Goal: Transaction & Acquisition: Purchase product/service

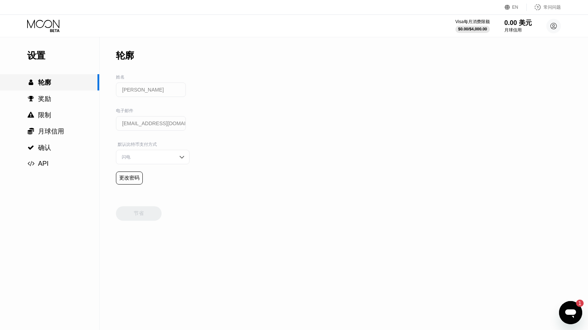
click at [37, 84] on div " 轮廓" at bounding box center [39, 82] width 24 height 9
click at [52, 28] on icon at bounding box center [44, 26] width 34 height 13
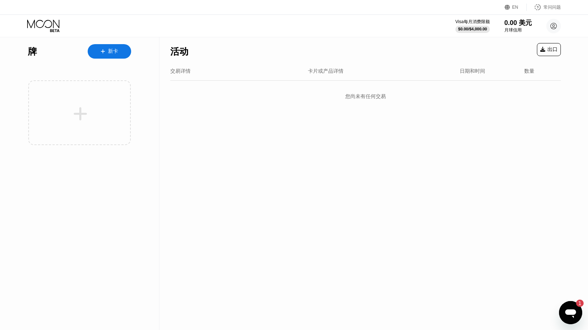
click at [101, 55] on div "新卡" at bounding box center [109, 51] width 43 height 14
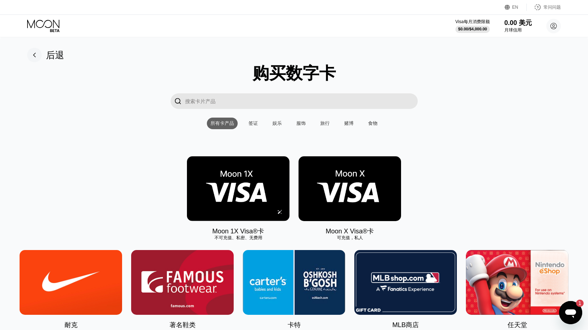
click at [261, 194] on img at bounding box center [238, 189] width 103 height 65
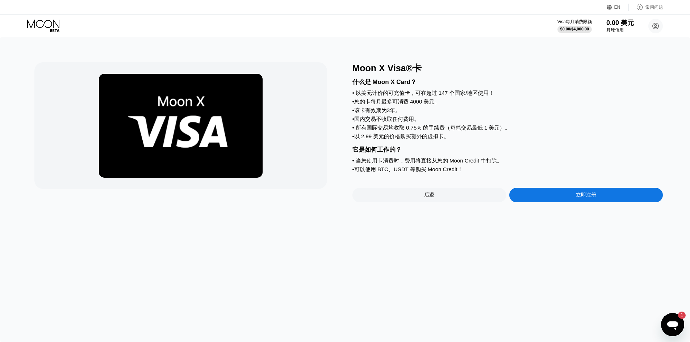
click at [436, 201] on div "后退" at bounding box center [430, 195] width 154 height 14
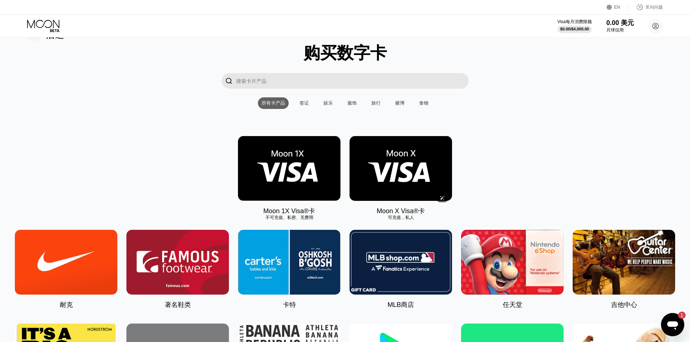
scroll to position [36, 0]
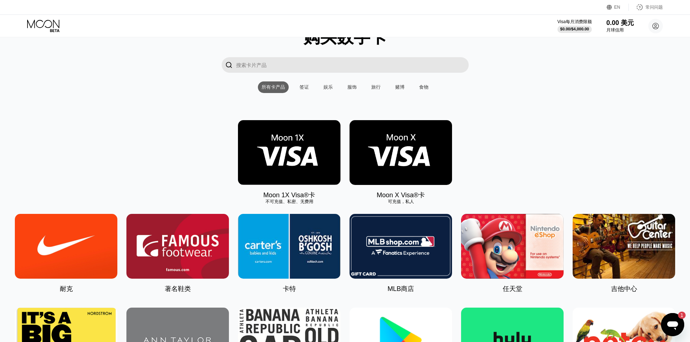
click at [310, 60] on input "搜索卡片产品" at bounding box center [352, 65] width 233 height 16
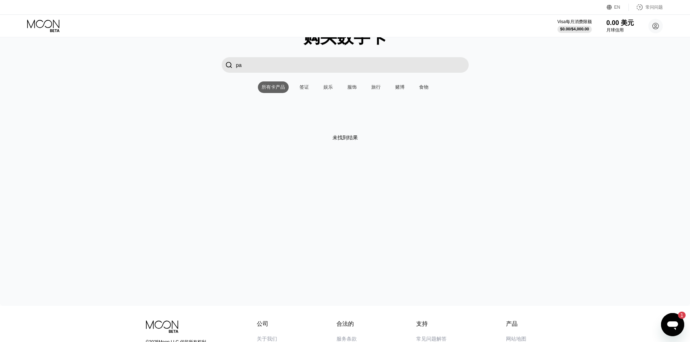
type input "p"
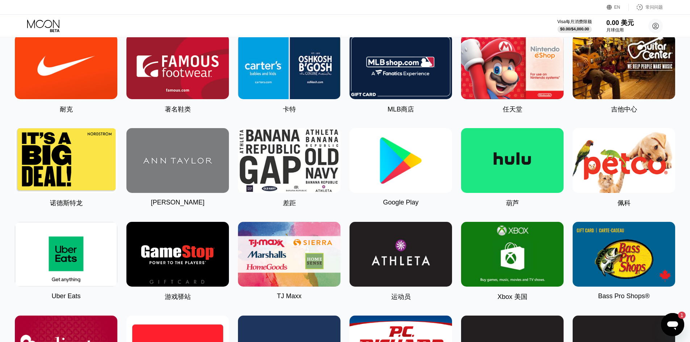
scroll to position [72, 0]
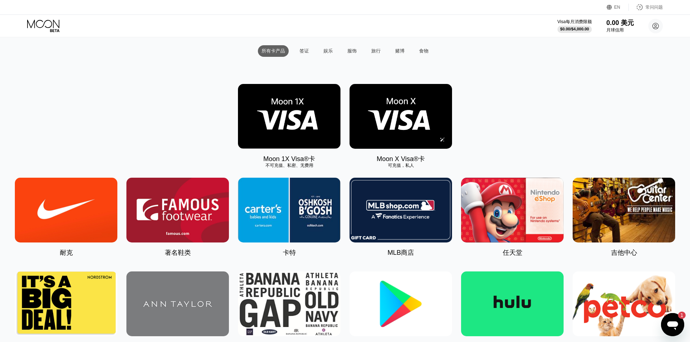
click at [394, 111] on img at bounding box center [401, 116] width 103 height 65
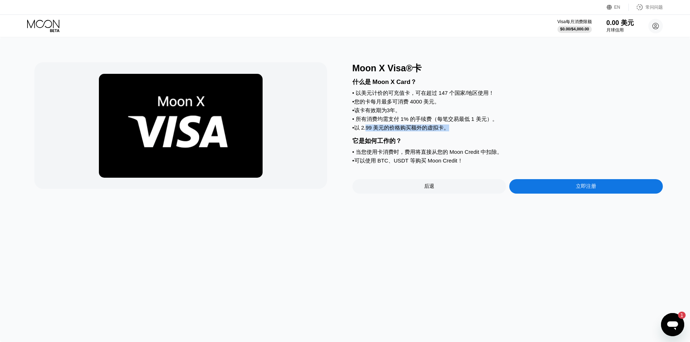
drag, startPoint x: 365, startPoint y: 130, endPoint x: 450, endPoint y: 131, distance: 84.4
click at [450, 131] on div "• 以 2.99 美元的价格购买额外的虚拟卡。" at bounding box center [508, 128] width 311 height 7
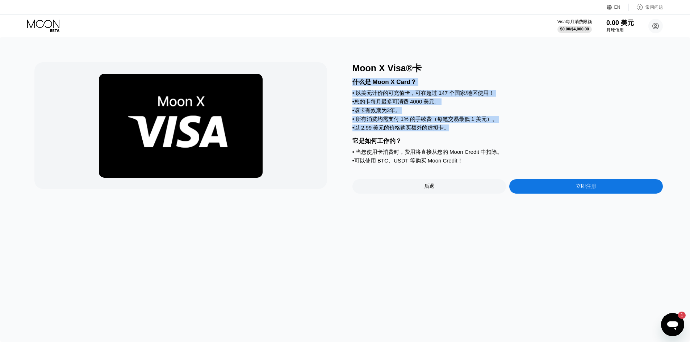
drag, startPoint x: 452, startPoint y: 131, endPoint x: 350, endPoint y: 80, distance: 113.9
click at [350, 80] on div "Moon X Visa®卡 什么是 Moon X Card？ • 以美元计价的可充值卡，可在超过 147 个国家/地区使用！ • 您的卡每月最多可消费 400…" at bounding box center [344, 128] width 621 height 132
click at [409, 93] on font "以美元计价的可充值卡，可在超过 147 个国家/地区使用！" at bounding box center [425, 93] width 139 height 6
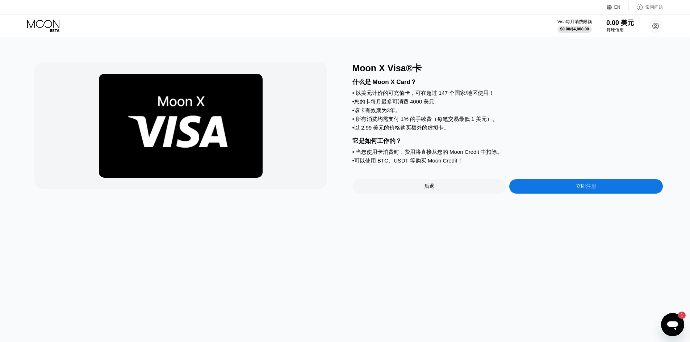
click at [559, 190] on div "立即注册" at bounding box center [586, 186] width 154 height 14
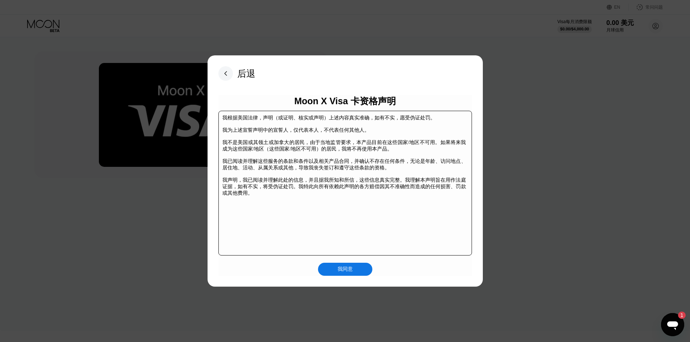
scroll to position [36, 0]
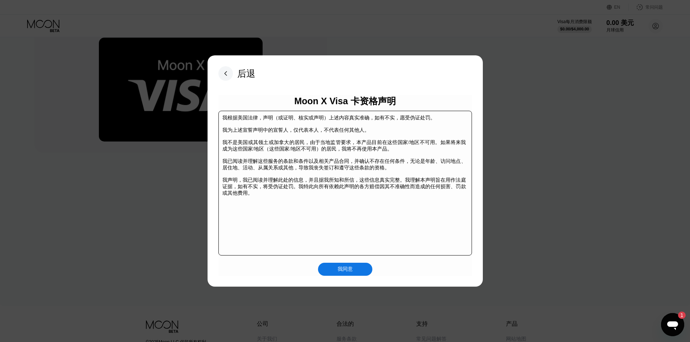
click at [353, 274] on div "我同意" at bounding box center [345, 269] width 54 height 13
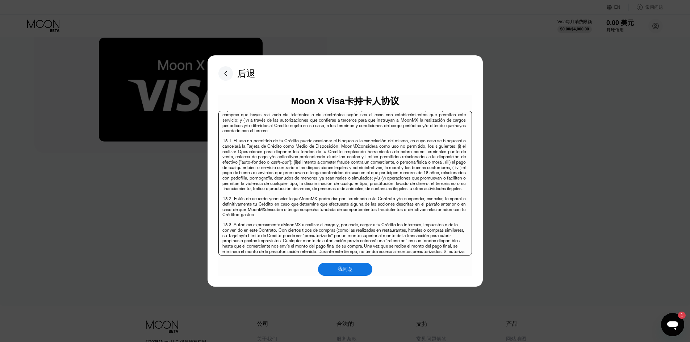
click at [347, 276] on div "我同意" at bounding box center [345, 269] width 54 height 13
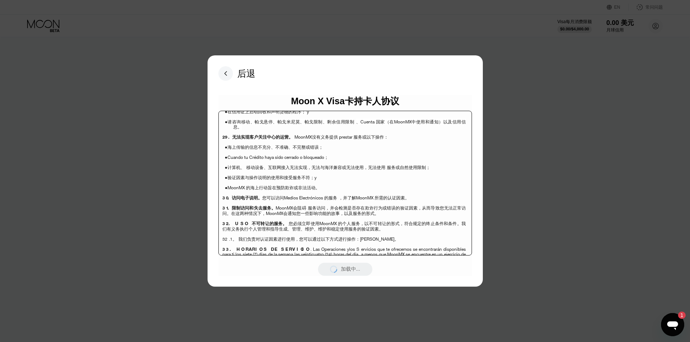
scroll to position [2341, 0]
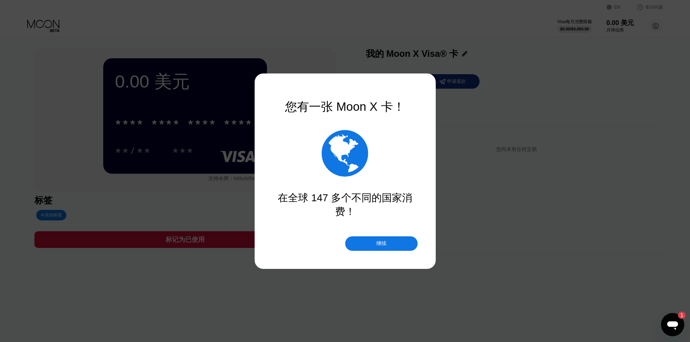
click at [371, 244] on div "继续" at bounding box center [381, 244] width 72 height 14
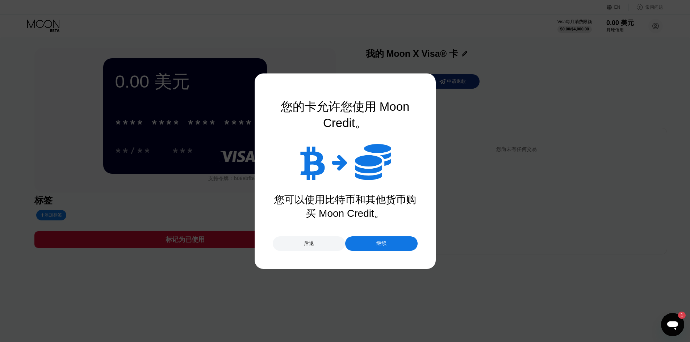
click at [371, 244] on div "继续" at bounding box center [381, 244] width 72 height 14
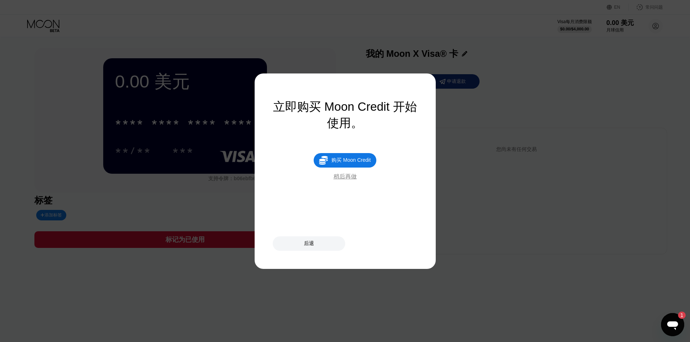
click at [344, 176] on font "稍后再做" at bounding box center [345, 177] width 23 height 6
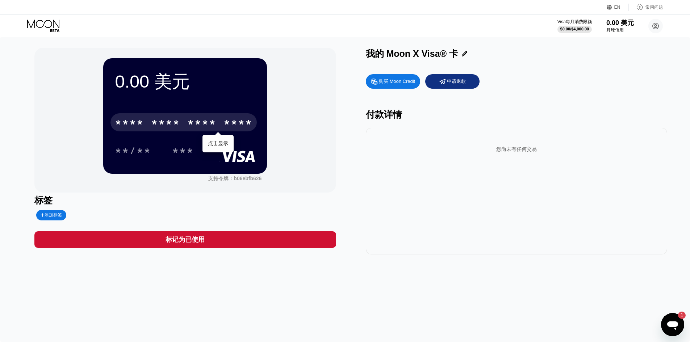
click at [173, 129] on font "*" at bounding box center [176, 124] width 7 height 12
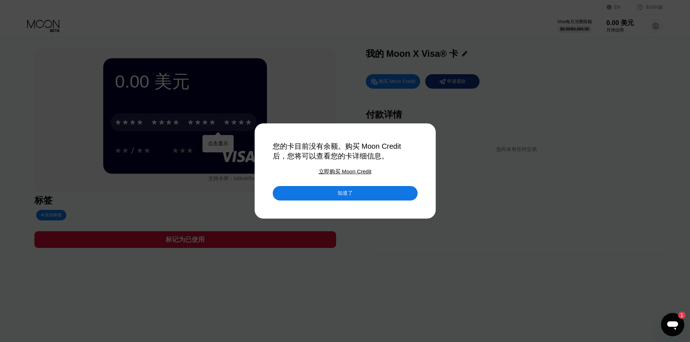
click at [332, 197] on div "知道了" at bounding box center [345, 193] width 145 height 14
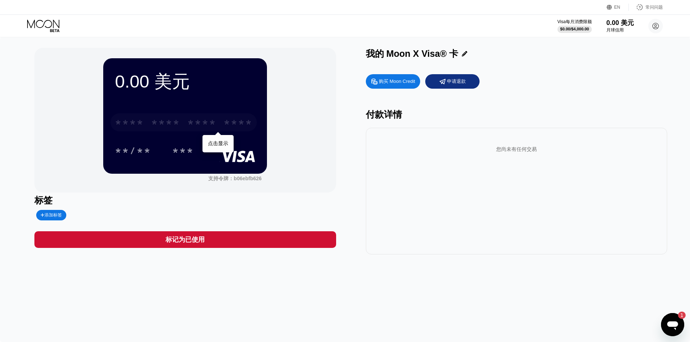
click at [166, 118] on font "*" at bounding box center [161, 124] width 7 height 12
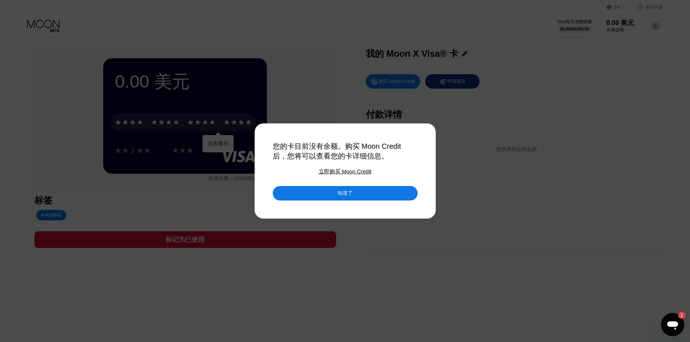
click at [326, 192] on div "知道了" at bounding box center [345, 193] width 145 height 14
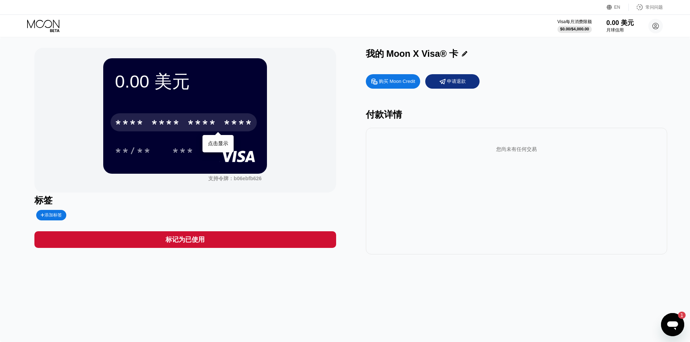
click at [246, 194] on div "0.00 美元 * * * * * * * * * * * * **** 点击显示 **/** *** 支持令牌： b06ebfb626 标签 添加标签 标记…" at bounding box center [184, 151] width 301 height 207
click at [407, 82] on font "购买 Moon Credit" at bounding box center [397, 81] width 36 height 5
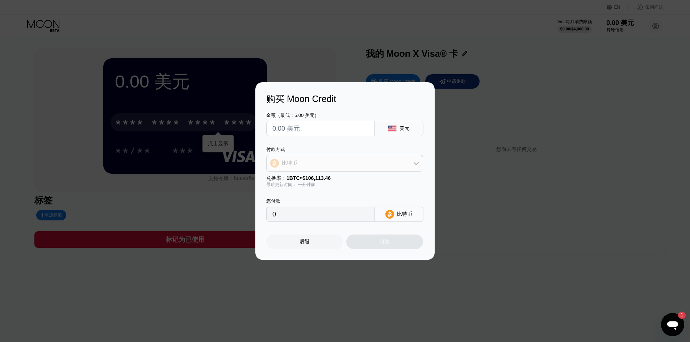
click at [305, 164] on div "比特币" at bounding box center [345, 163] width 156 height 14
click at [306, 163] on div "比特币" at bounding box center [345, 163] width 156 height 14
click at [308, 248] on div "后退" at bounding box center [304, 242] width 77 height 14
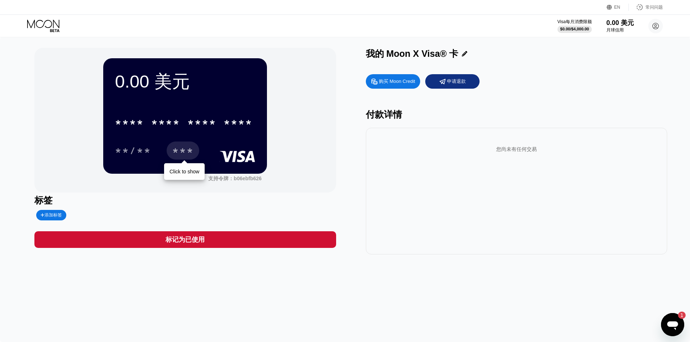
click at [175, 155] on font "***" at bounding box center [183, 152] width 22 height 12
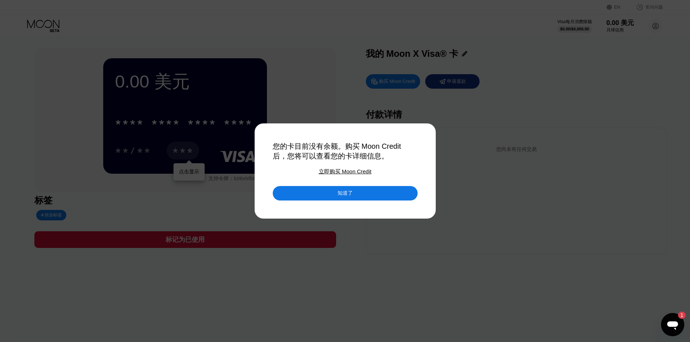
click at [309, 199] on div "知道了" at bounding box center [345, 193] width 145 height 14
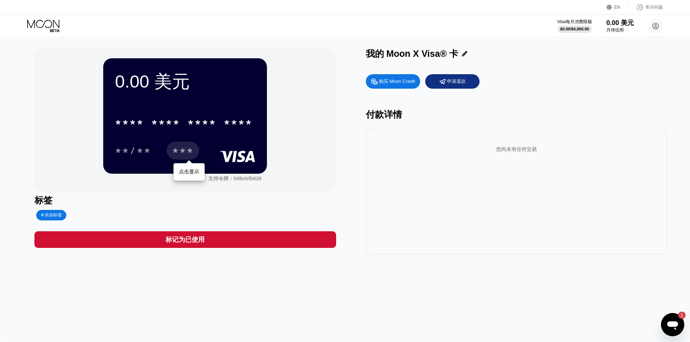
click at [39, 25] on icon at bounding box center [44, 26] width 34 height 13
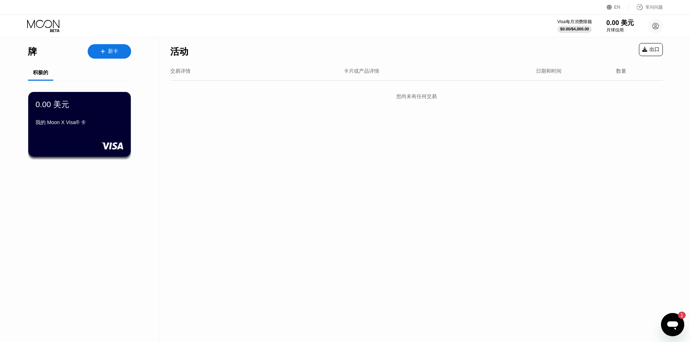
click at [96, 55] on div "新卡" at bounding box center [109, 51] width 43 height 14
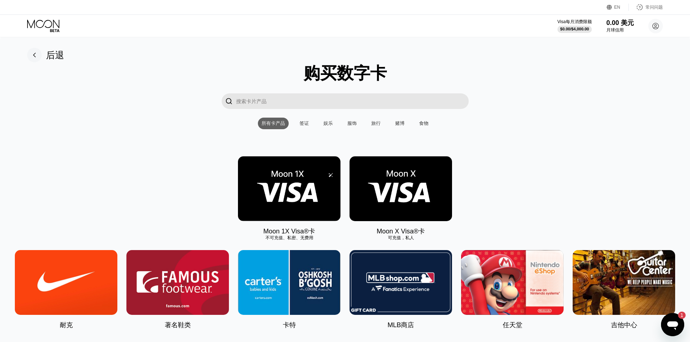
click at [249, 185] on img at bounding box center [289, 189] width 103 height 65
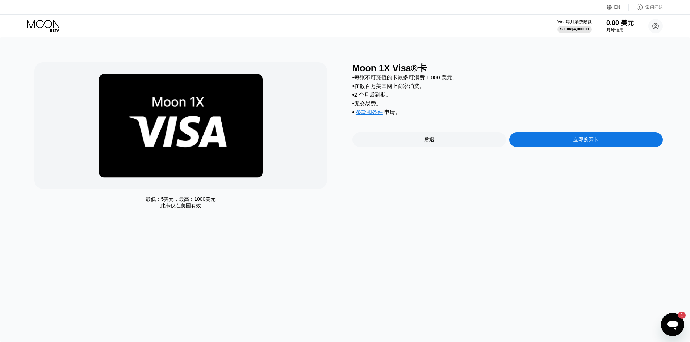
click at [593, 142] on font "立即购买卡" at bounding box center [586, 140] width 25 height 6
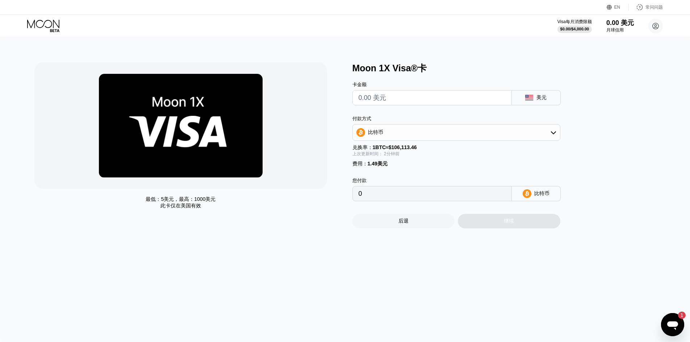
click at [385, 101] on input "text" at bounding box center [432, 98] width 147 height 14
type input "$5"
type input "0.00006117"
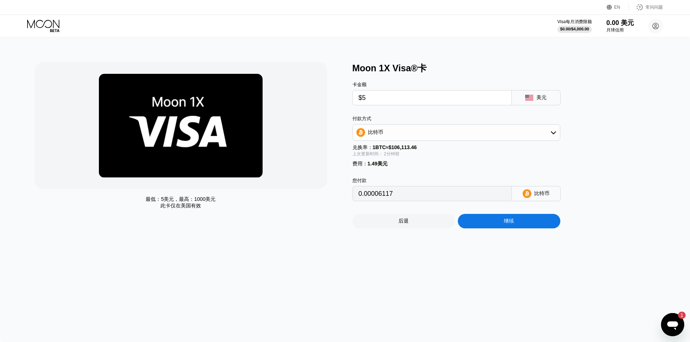
type input "$5"
click at [326, 141] on div at bounding box center [180, 125] width 292 height 127
click at [406, 136] on div "比特币" at bounding box center [456, 132] width 207 height 14
click at [394, 168] on font "TRON 上的 USDT" at bounding box center [390, 168] width 41 height 6
type input "6.56"
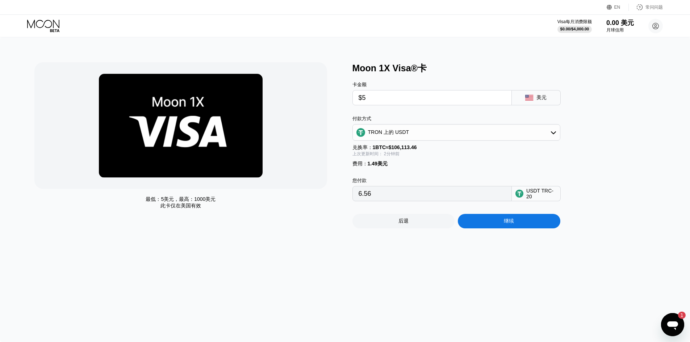
drag, startPoint x: 374, startPoint y: 101, endPoint x: 342, endPoint y: 97, distance: 32.5
click at [342, 97] on div "最低： 5美元 ，最高： 1000美元 此卡仅在 美国有效 Moon 1X Visa®卡 卡金额 $5 美元 付款方式 TRON 上的 USDT 兑换率： 1…" at bounding box center [344, 145] width 621 height 166
type input "$1"
type input "2.52"
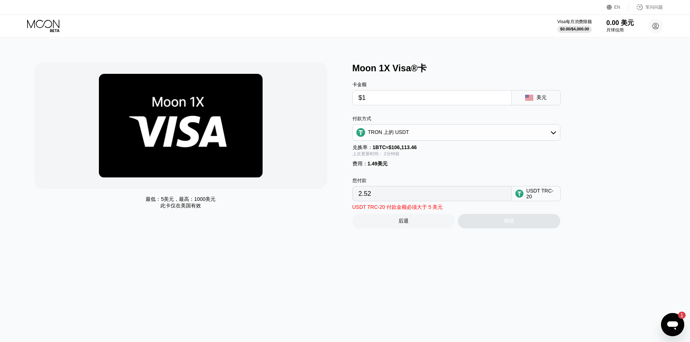
drag, startPoint x: 386, startPoint y: 97, endPoint x: 305, endPoint y: 95, distance: 80.8
click at [305, 95] on div "最低： 5美元 ，最高： 1000美元 此卡仅在 美国有效 Moon 1X Visa®卡 卡金额 $1 美元 付款方式 TRON 上的 USDT 兑换率： 1…" at bounding box center [344, 145] width 621 height 166
type input "$5"
type input "6.56"
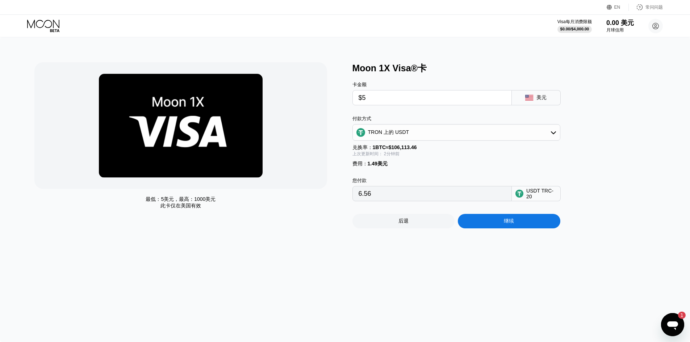
click at [300, 189] on div "最低： 5美元 ，最高： 1000美元 此卡仅在 美国有效" at bounding box center [189, 145] width 311 height 166
click at [414, 222] on div "后退" at bounding box center [404, 221] width 103 height 14
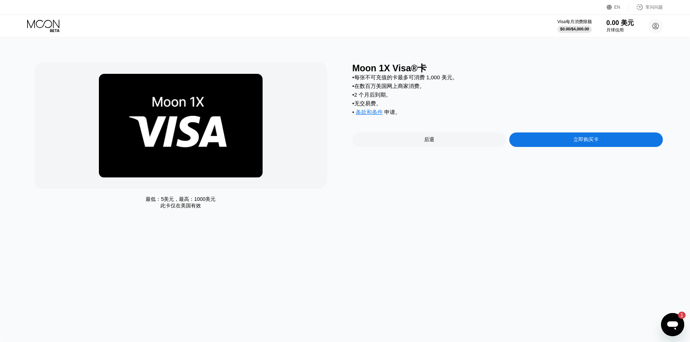
click at [399, 136] on div "后退" at bounding box center [430, 140] width 154 height 14
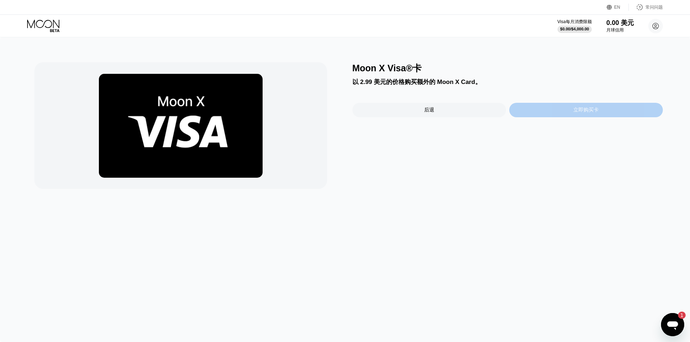
click at [578, 112] on font "立即购买卡" at bounding box center [586, 110] width 25 height 6
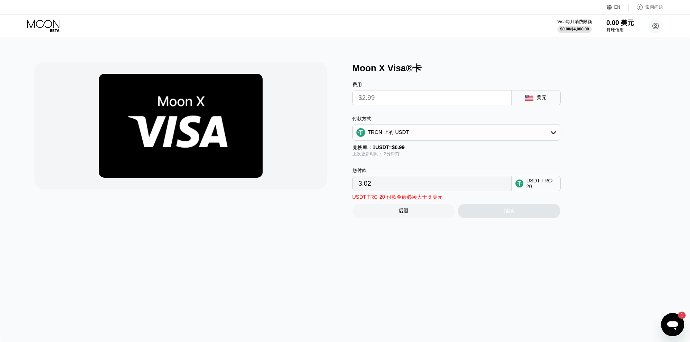
click at [386, 96] on input "$2.99" at bounding box center [432, 98] width 147 height 14
click at [394, 98] on input "$2.99" at bounding box center [432, 98] width 147 height 14
click at [389, 97] on input "$2.99" at bounding box center [432, 98] width 147 height 14
click at [432, 77] on div "费用 $2.99 美元" at bounding box center [469, 89] width 232 height 31
click at [392, 214] on div "后退" at bounding box center [404, 211] width 103 height 14
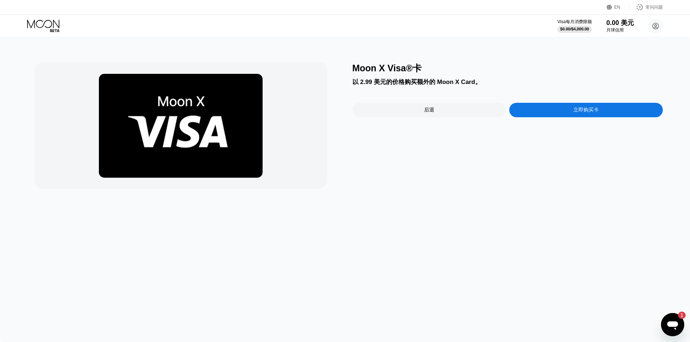
click at [410, 98] on div "Moon X Visa®卡 以 2.99 美元的价格购买额外的 Moon X Card。 后退 立即购买卡" at bounding box center [508, 125] width 311 height 127
click at [409, 109] on div "后退" at bounding box center [430, 110] width 154 height 14
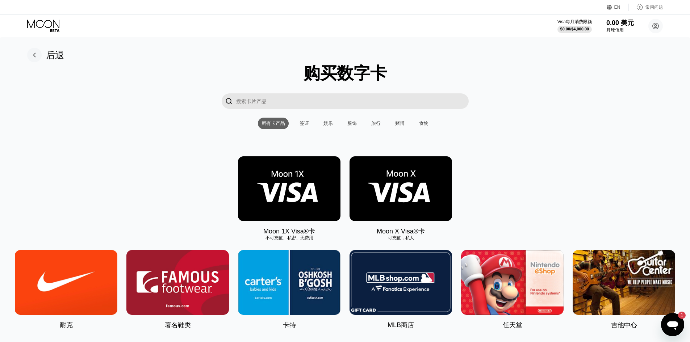
click at [54, 56] on font "后退" at bounding box center [55, 55] width 18 height 10
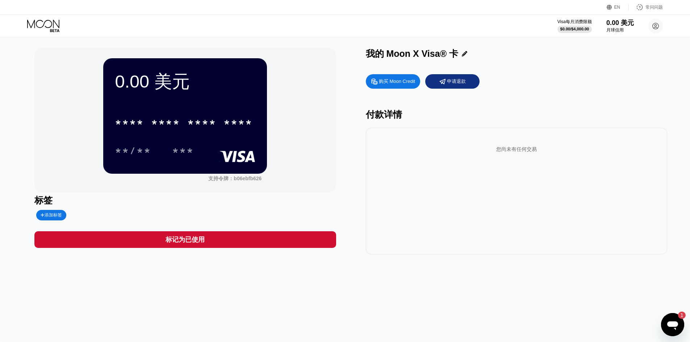
click at [440, 82] on icon at bounding box center [442, 81] width 5 height 5
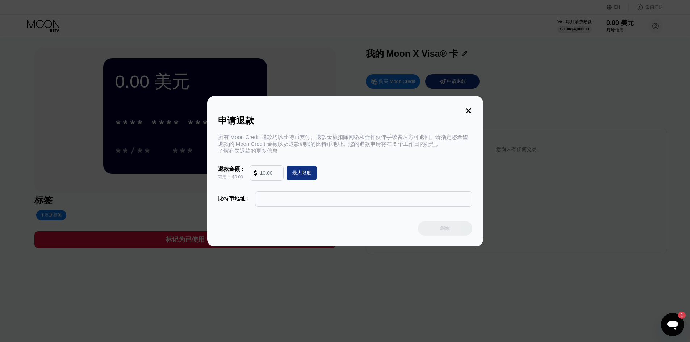
click at [466, 111] on icon at bounding box center [469, 111] width 8 height 8
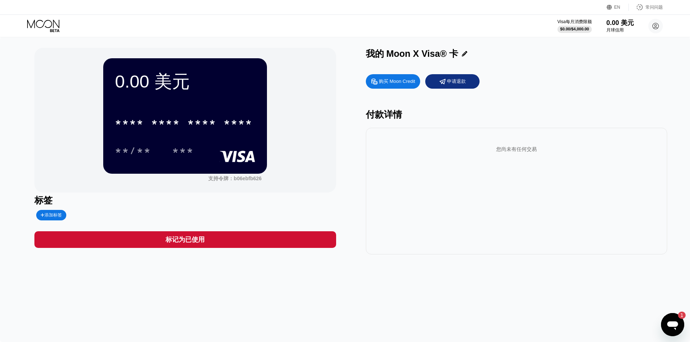
click at [386, 86] on div "购买 Moon Credit" at bounding box center [393, 81] width 54 height 14
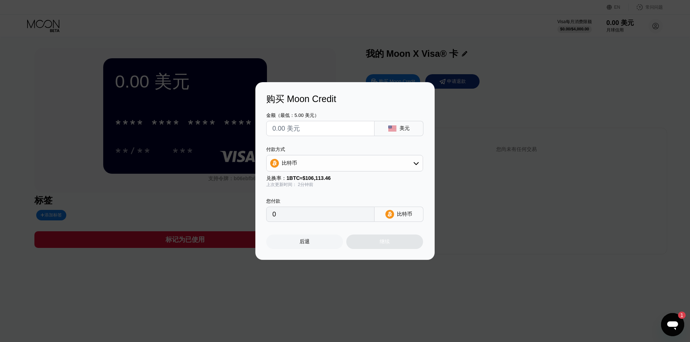
click at [305, 131] on input "text" at bounding box center [321, 128] width 96 height 14
type input "$5"
type input "0.00004712"
type input "$50"
type input "0.00047120"
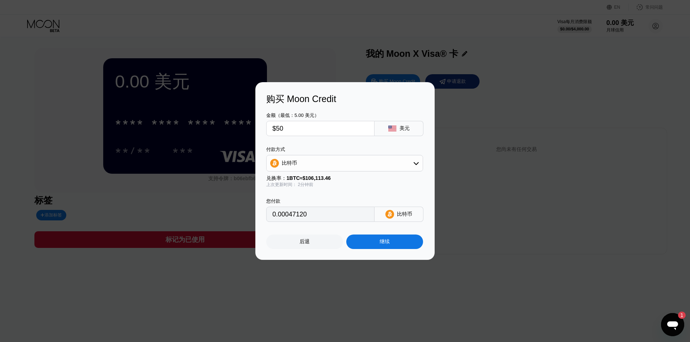
type input "$50"
click at [305, 164] on div "比特币" at bounding box center [345, 163] width 156 height 14
click at [307, 202] on font "TRON 上的 USDT" at bounding box center [304, 199] width 41 height 6
type input "50.51"
drag, startPoint x: 289, startPoint y: 132, endPoint x: 260, endPoint y: 133, distance: 29.4
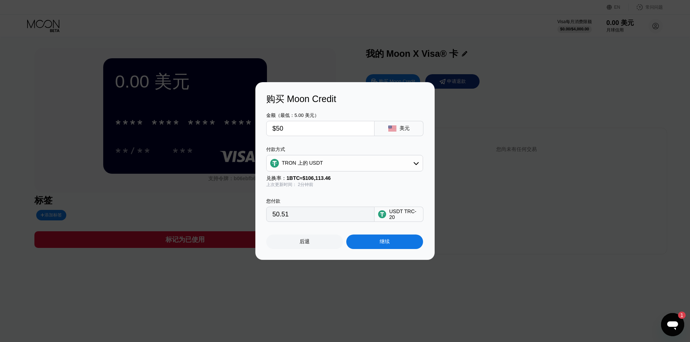
click at [260, 132] on div "购买 Moon Credit 金额（最低：5.00 美元） $50 美元 付款方式 TRON 上的 USDT 兑换率： 1 BTC ≈ $106,113.46…" at bounding box center [344, 171] width 179 height 178
click at [286, 133] on input "$50" at bounding box center [321, 128] width 96 height 14
click at [311, 148] on div "付款方式" at bounding box center [344, 149] width 157 height 7
click at [375, 245] on div "继续" at bounding box center [384, 242] width 77 height 14
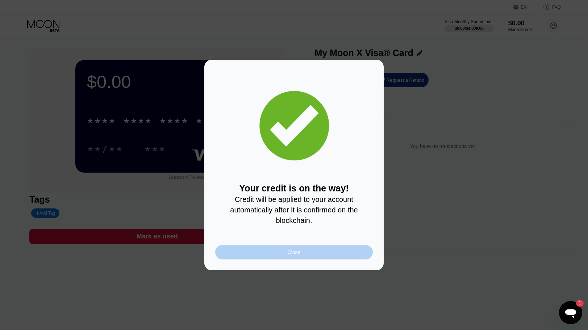
click at [286, 258] on div "Close" at bounding box center [294, 252] width 158 height 14
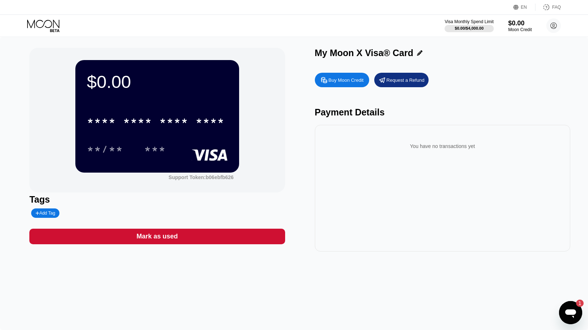
click at [139, 130] on div "* * * * * * * * * * * * ****" at bounding box center [156, 121] width 146 height 18
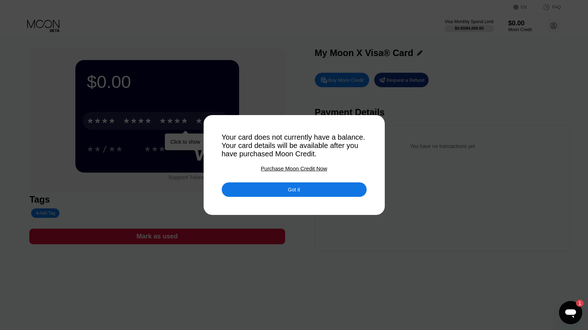
click at [299, 172] on div "Purchase Moon Credit Now" at bounding box center [294, 169] width 66 height 6
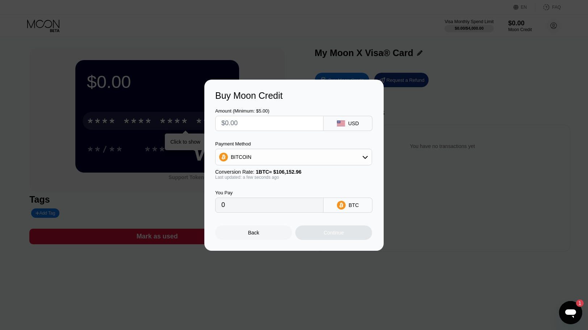
click at [251, 236] on div "Back" at bounding box center [253, 233] width 11 height 6
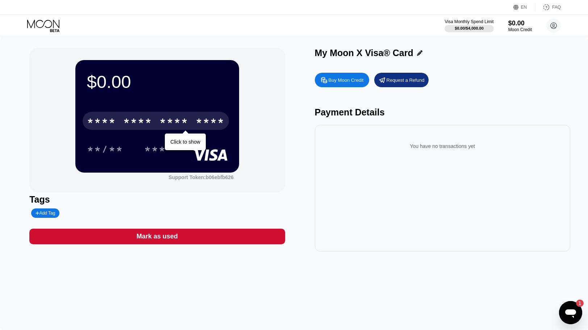
drag, startPoint x: 453, startPoint y: 71, endPoint x: 516, endPoint y: 8, distance: 89.4
click at [516, 8] on icon at bounding box center [515, 7] width 5 height 5
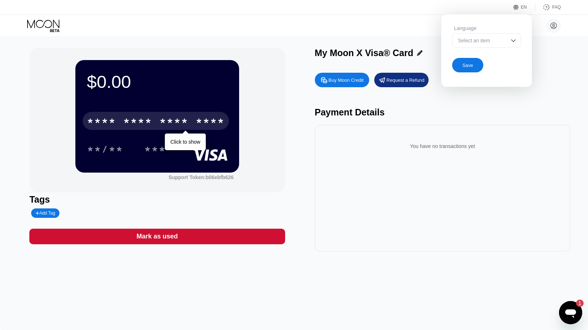
click at [491, 50] on div "Language Select an item" at bounding box center [486, 40] width 69 height 30
click at [491, 45] on div "Select an item" at bounding box center [486, 40] width 69 height 14
click at [482, 61] on div at bounding box center [487, 55] width 68 height 14
click at [479, 47] on div at bounding box center [486, 40] width 69 height 14
click at [482, 57] on div at bounding box center [487, 55] width 68 height 14
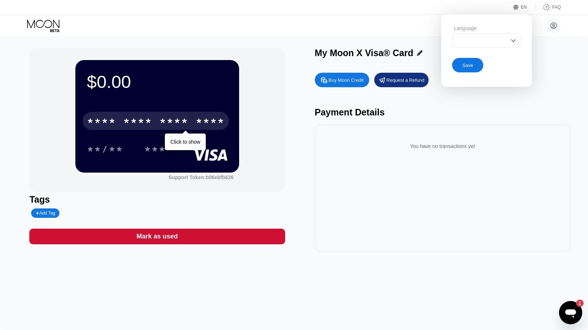
click at [533, 83] on div "Buy Moon Credit Request a Refund" at bounding box center [442, 80] width 255 height 14
click at [529, 108] on div "Buy Moon Credit Request a Refund Payment Details You have no transactions yet" at bounding box center [442, 160] width 255 height 183
click at [549, 68] on div "My Moon X Visa® Card Buy Moon Credit Request a Refund Payment Details You have …" at bounding box center [442, 150] width 255 height 204
click at [580, 317] on div "Open messaging window, 1 unread message" at bounding box center [571, 313] width 22 height 22
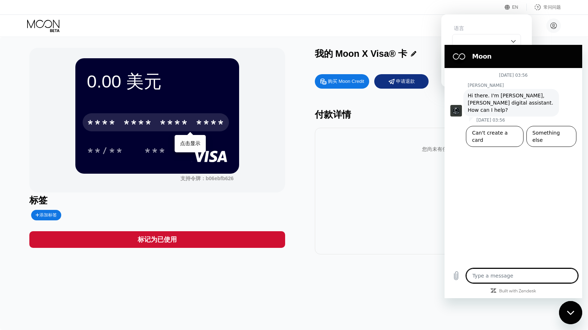
click at [402, 148] on div "您尚未有任何交易" at bounding box center [443, 149] width 244 height 21
click at [400, 112] on div "付款详情" at bounding box center [442, 115] width 255 height 12
drag, startPoint x: 1128, startPoint y: 626, endPoint x: 567, endPoint y: 321, distance: 638.4
click at [568, 323] on div "打开消息窗口，有 1 条未读消息" at bounding box center [571, 313] width 22 height 22
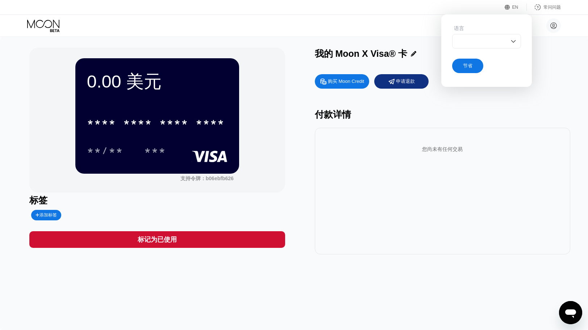
click at [47, 33] on div "李金阳 7776762qhdx@gmail.com  家 设置 支持 职业发展 关于我们 登出 隐私政策 条款" at bounding box center [294, 26] width 588 height 22
click at [45, 27] on icon at bounding box center [44, 26] width 34 height 13
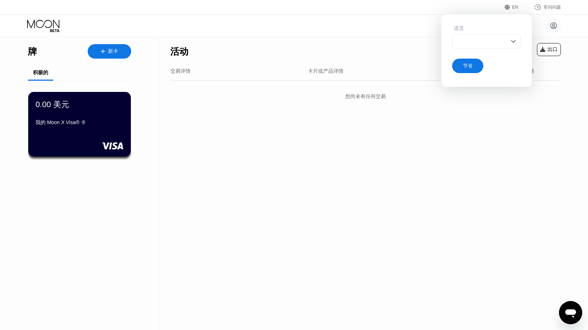
click at [376, 144] on div "活动 出口 交易详情 卡片或产品详情 日期和时间 数量 您尚未有任何交易" at bounding box center [365, 184] width 412 height 294
click at [561, 23] on icon at bounding box center [553, 25] width 14 height 14
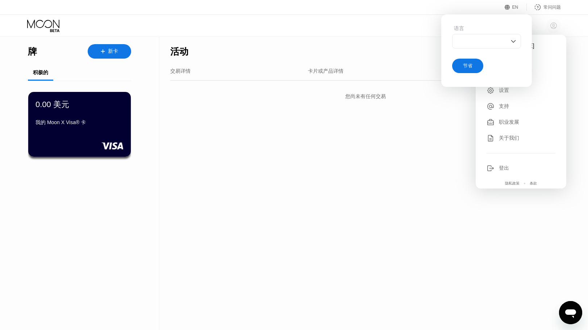
click at [557, 24] on circle at bounding box center [553, 25] width 14 height 14
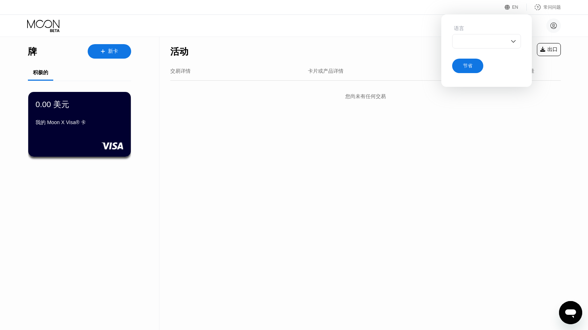
click at [513, 7] on font "EN" at bounding box center [515, 7] width 6 height 5
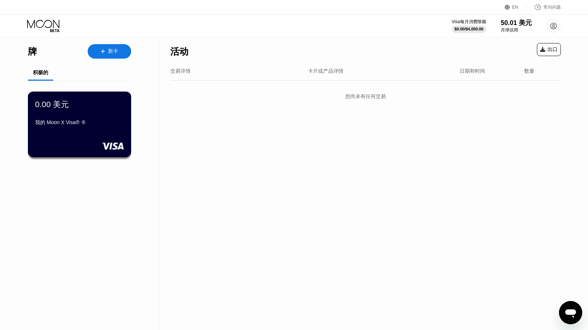
click at [80, 113] on div "0.00 美元 我的 Moon X Visa® 卡" at bounding box center [79, 114] width 89 height 30
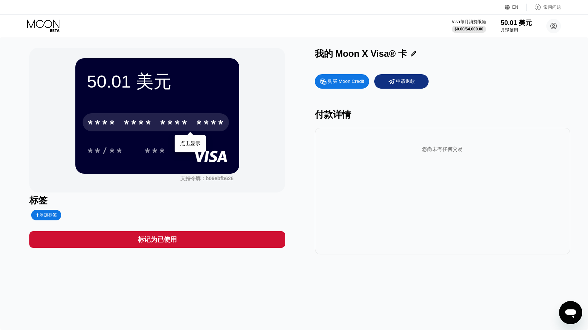
click at [214, 119] on font "****" at bounding box center [210, 124] width 29 height 12
click at [130, 120] on font "*" at bounding box center [126, 124] width 7 height 12
click at [117, 123] on div "4513 6500 2180 8591" at bounding box center [156, 122] width 146 height 18
click at [138, 121] on font "*" at bounding box center [133, 124] width 7 height 12
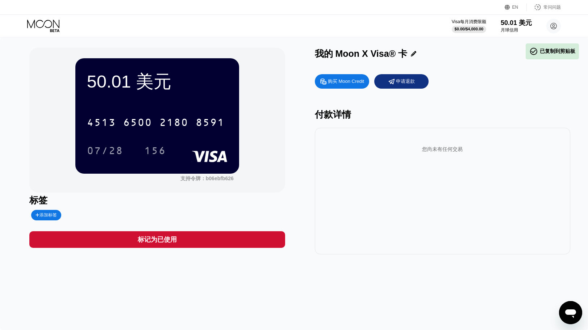
click at [46, 213] on font "添加标签" at bounding box center [47, 215] width 17 height 5
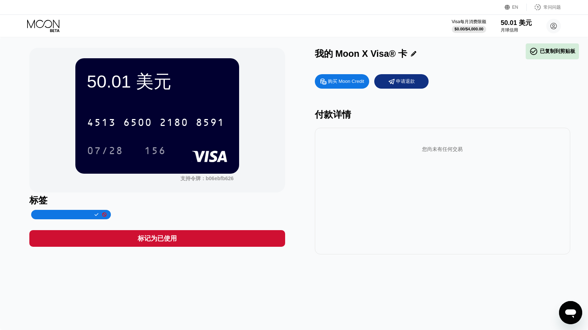
click at [96, 213] on icon at bounding box center [97, 215] width 4 height 4
click at [102, 217] on icon at bounding box center [104, 215] width 4 height 4
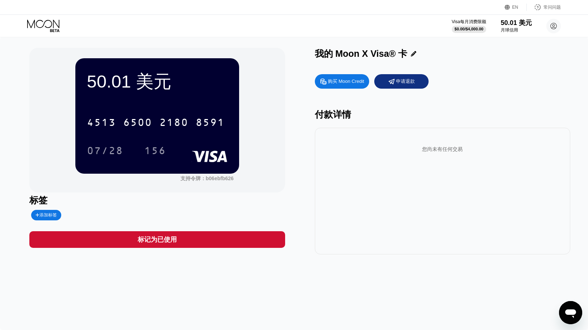
drag, startPoint x: 552, startPoint y: 8, endPoint x: 387, endPoint y: 14, distance: 165.7
click at [363, 13] on div "EN 语言 节省 常问问题" at bounding box center [294, 7] width 588 height 15
click at [554, 8] on font "常问问题" at bounding box center [552, 7] width 17 height 5
type textarea "x"
click at [52, 23] on icon at bounding box center [43, 24] width 32 height 8
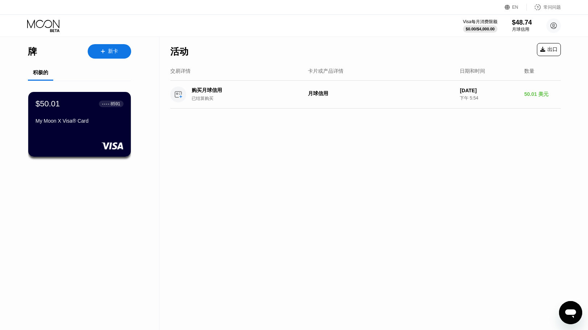
click at [106, 53] on div at bounding box center [106, 52] width 3 height 6
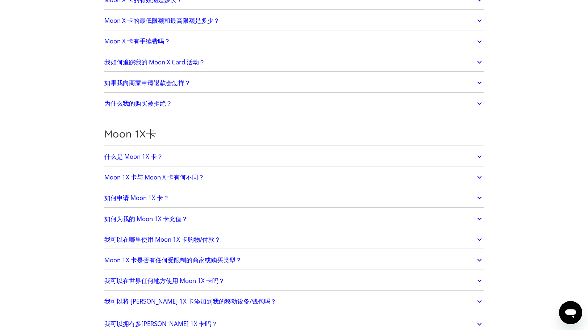
scroll to position [761, 0]
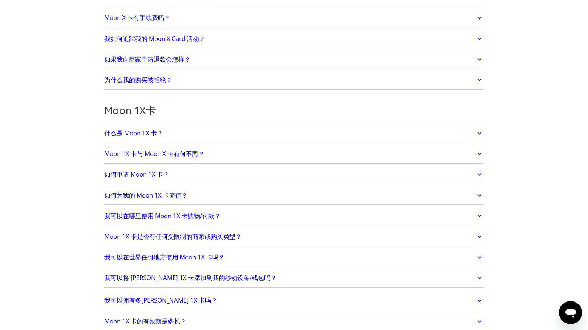
click at [188, 150] on font "Moon 1X 卡与 Moon X 卡有何不同？" at bounding box center [154, 154] width 100 height 8
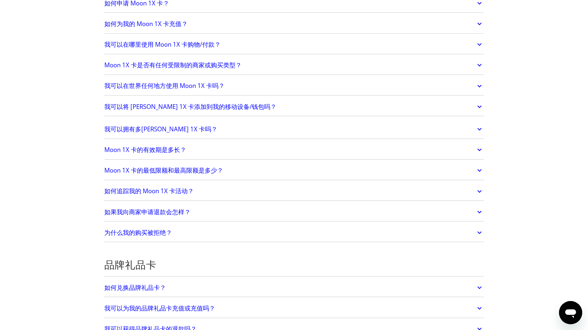
scroll to position [1087, 0]
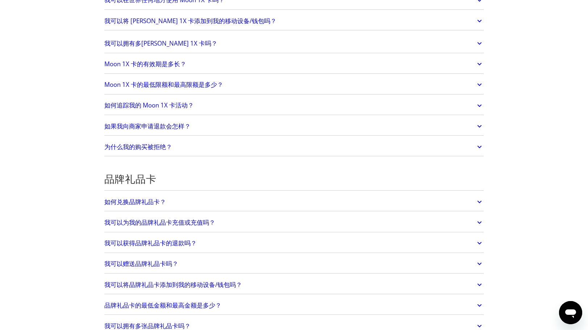
click at [196, 200] on link "如何兑换品牌礼品卡？" at bounding box center [294, 202] width 380 height 15
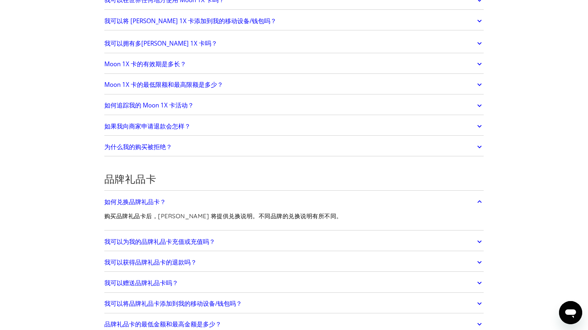
click at [199, 202] on link "如何兑换品牌礼品卡？" at bounding box center [294, 202] width 380 height 15
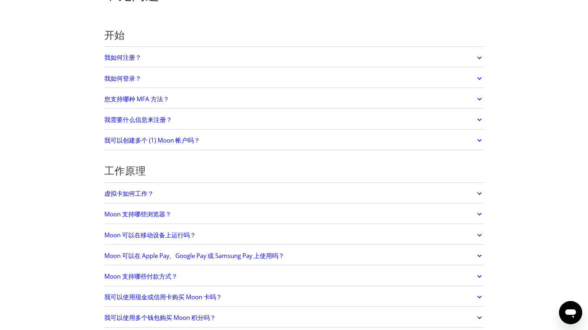
scroll to position [0, 0]
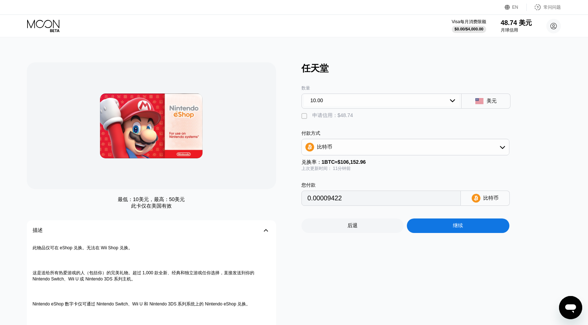
click at [321, 117] on font "申请信用：$48.74" at bounding box center [332, 115] width 41 height 6
click at [317, 116] on font "申请信用：$48.74" at bounding box center [332, 115] width 41 height 6
click at [330, 101] on div "10.00" at bounding box center [381, 101] width 155 height 12
click at [334, 101] on div "10.00" at bounding box center [381, 101] width 155 height 12
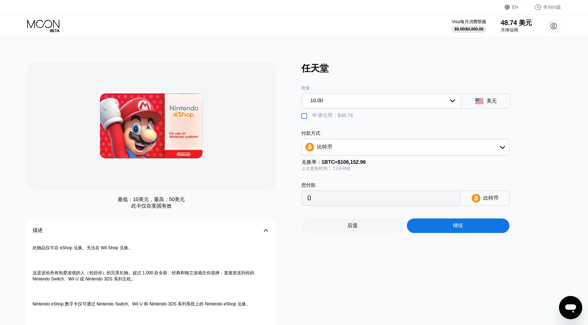
click at [338, 103] on div "10.00" at bounding box center [381, 101] width 155 height 12
click at [332, 129] on div "20.00" at bounding box center [382, 130] width 156 height 12
click at [337, 103] on div "20.00" at bounding box center [381, 101] width 155 height 12
click at [332, 144] on div "50.00" at bounding box center [382, 143] width 156 height 12
click at [338, 109] on div " 申请信用：$48.74" at bounding box center [417, 114] width 232 height 11
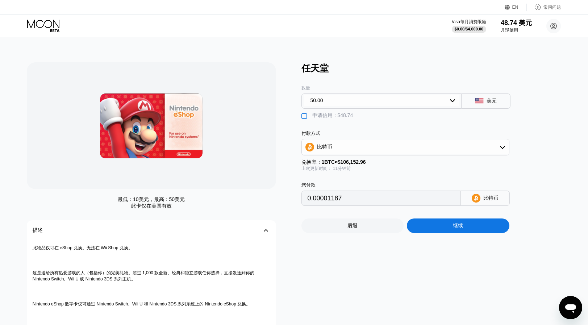
click at [334, 95] on div "50.00" at bounding box center [381, 101] width 155 height 12
click at [330, 128] on div "20.00" at bounding box center [382, 130] width 156 height 12
type input "0"
click at [284, 96] on div "最低： 10美元 ，最高： 50美元 此卡仅在 美国有效 描述 󰅀 此物品仅可在 eShop 兑换。无法在 Wii Shop 兑换。 这是送给所有热爱游戏的人…" at bounding box center [160, 228] width 267 height 333
click at [32, 26] on icon at bounding box center [43, 24] width 32 height 8
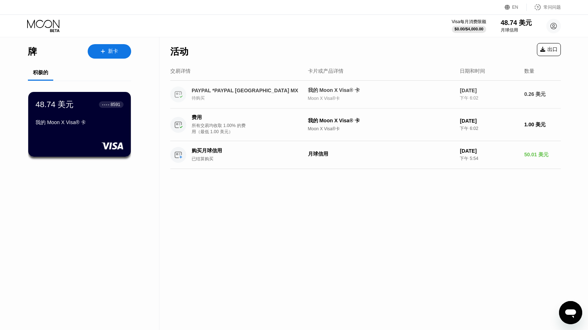
click at [254, 93] on font "PAYPAL *PAYPAL 墨西哥城 MX" at bounding box center [245, 91] width 107 height 6
click at [265, 124] on div "费用 所有交易均收取 1.00% 的费用（最低 1.00 美元）" at bounding box center [236, 125] width 132 height 21
click at [261, 128] on div "费用 所有交易均收取 1.00% 的费用（最低 1.00 美元）" at bounding box center [236, 125] width 132 height 21
click at [184, 128] on circle at bounding box center [178, 125] width 16 height 16
click at [269, 126] on div "费用 所有交易均收取 1.00% 的费用（最低 1.00 美元）" at bounding box center [236, 125] width 132 height 21
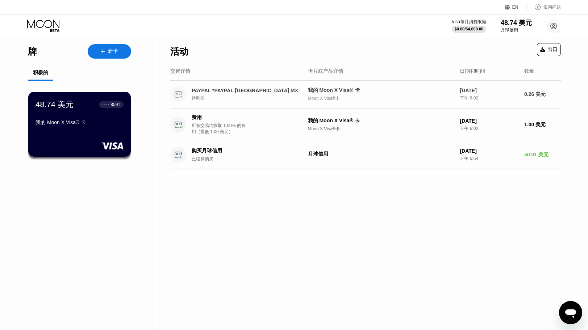
click at [276, 103] on div "PAYPAL *PAYPAL 墨西哥城 MX 待购买" at bounding box center [236, 95] width 132 height 16
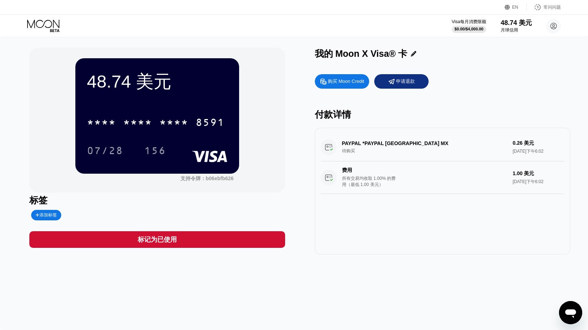
click at [41, 25] on icon at bounding box center [44, 26] width 34 height 13
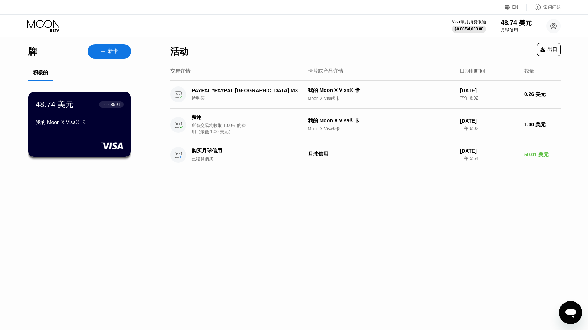
click at [46, 75] on font "积极的" at bounding box center [40, 73] width 15 height 6
click at [230, 222] on div "活动 出口 交易详情 卡片或产品详情 日期和时间 数量 PAYPAL *PAYPAL [GEOGRAPHIC_DATA] MX 待购买 我的 Moon X V…" at bounding box center [365, 184] width 412 height 294
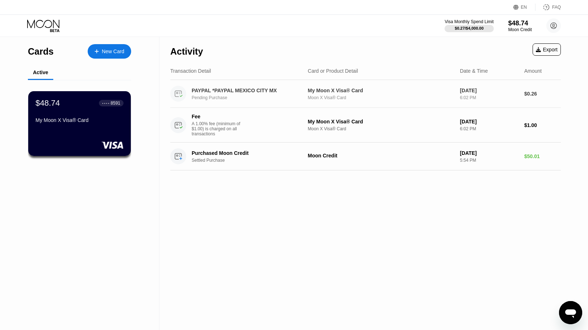
click at [242, 89] on div "PAYPAL *PAYPAL MEXICO CITY MX" at bounding box center [247, 91] width 110 height 6
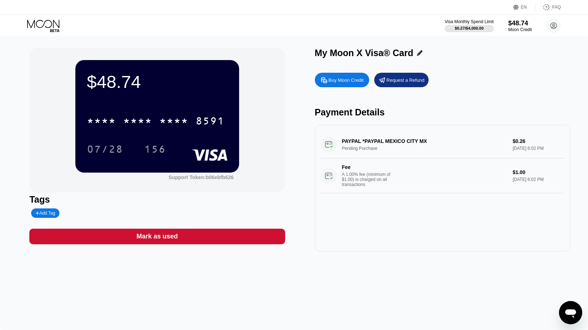
click at [43, 20] on icon at bounding box center [44, 26] width 34 height 13
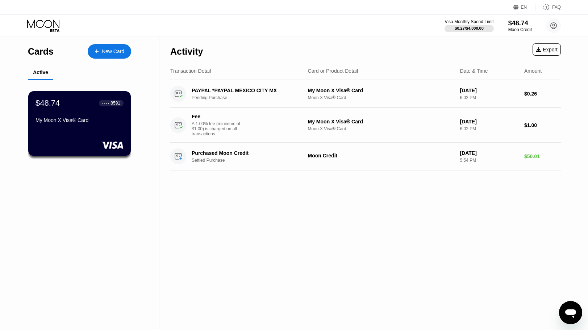
click at [271, 243] on div "Activity Export Transaction Detail Card or Product Detail Date & Time Amount PA…" at bounding box center [365, 184] width 412 height 294
click at [62, 123] on div "My Moon X Visa® Card" at bounding box center [79, 120] width 89 height 6
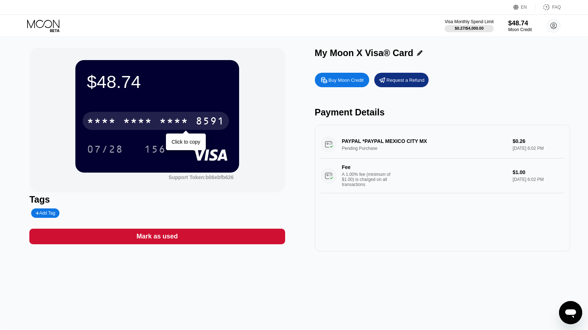
click at [141, 127] on div "* * * *" at bounding box center [137, 122] width 29 height 12
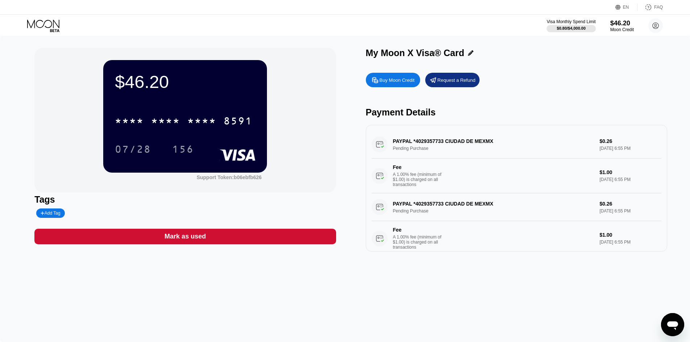
click at [39, 29] on icon at bounding box center [44, 26] width 34 height 13
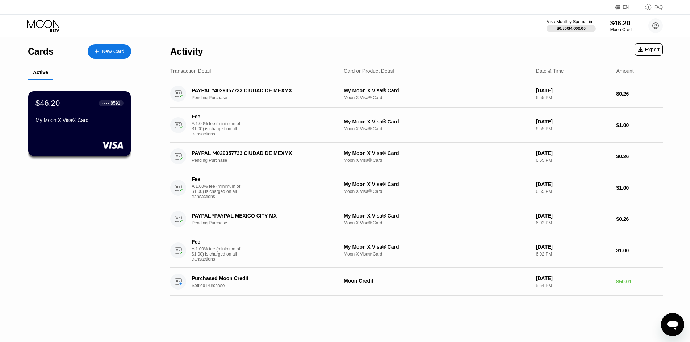
click at [274, 125] on div "Fee A 1.00% fee (minimum of $1.00) is charged on all transactions" at bounding box center [254, 125] width 168 height 23
click at [266, 100] on div "Pending Purchase" at bounding box center [267, 97] width 151 height 5
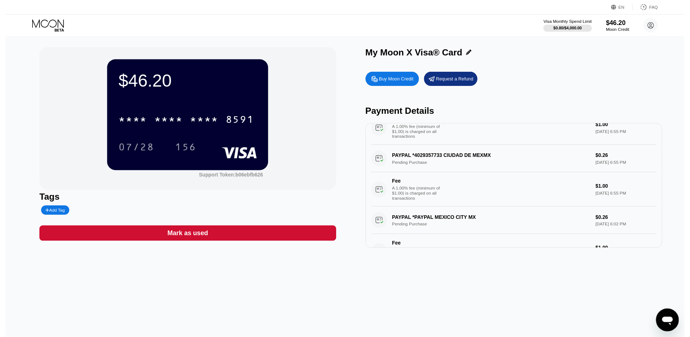
scroll to position [72, 0]
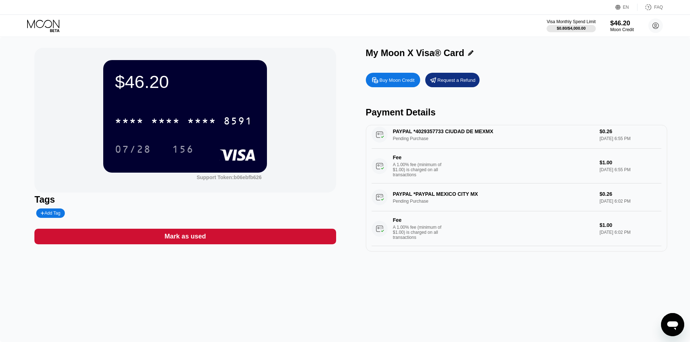
click at [33, 26] on icon at bounding box center [44, 26] width 34 height 13
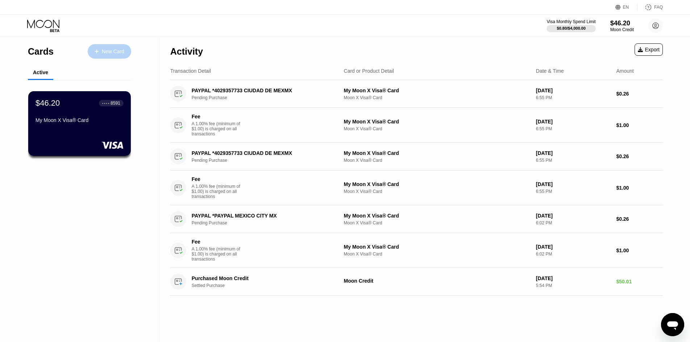
click at [113, 49] on div "New Card" at bounding box center [113, 52] width 22 height 6
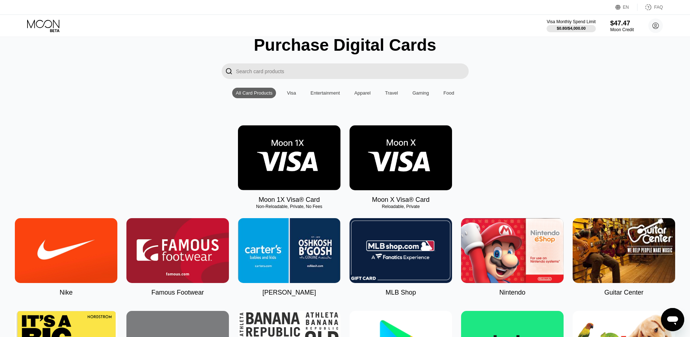
scroll to position [36, 0]
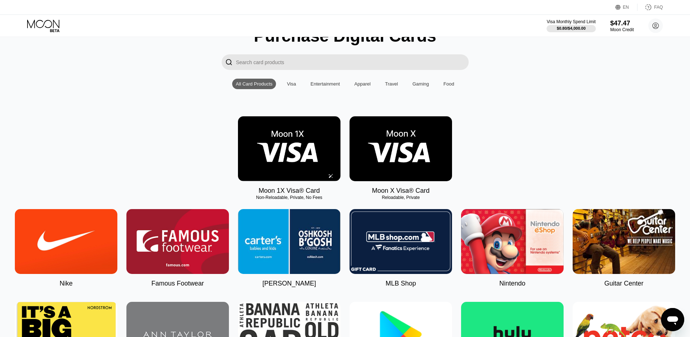
click at [275, 149] on img at bounding box center [289, 148] width 103 height 65
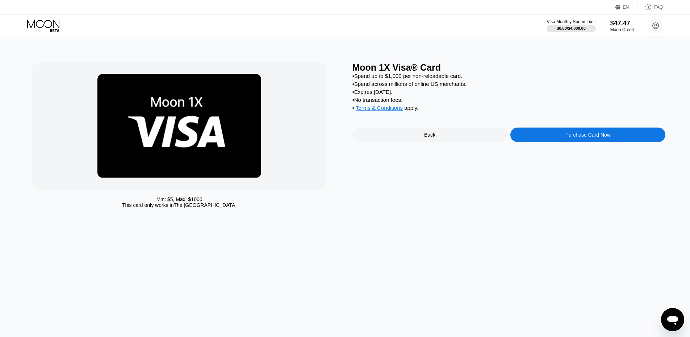
click at [592, 142] on div "Purchase Card Now" at bounding box center [588, 135] width 155 height 14
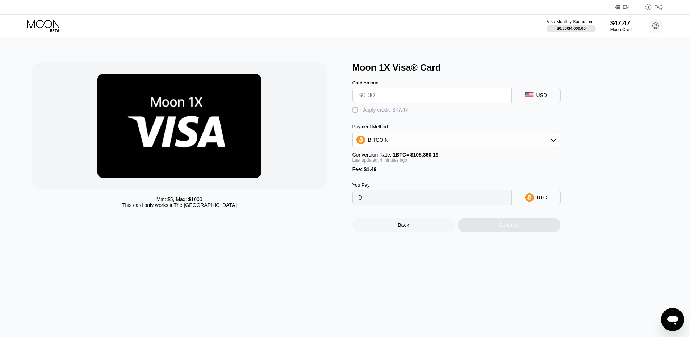
click at [380, 112] on div "Apply credit: $47.47" at bounding box center [385, 110] width 45 height 6
click at [381, 101] on input "text" at bounding box center [432, 95] width 147 height 14
type input "$5"
click at [488, 273] on div "Min: $ 5 , Max: $ 1000 This card only works in The United States Moon 1X Visa® …" at bounding box center [345, 187] width 696 height 300
click at [416, 136] on div "BITCOIN" at bounding box center [457, 140] width 208 height 17
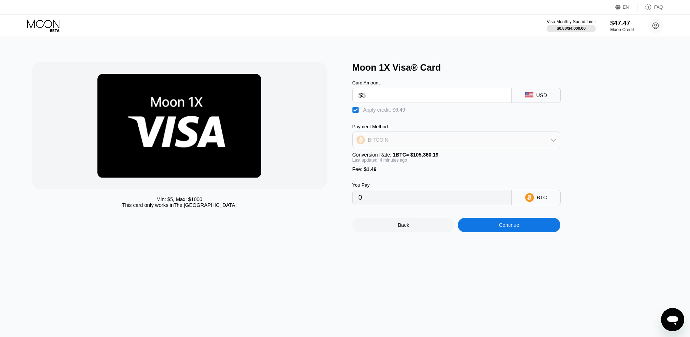
click at [412, 142] on div "BITCOIN" at bounding box center [456, 140] width 207 height 14
click at [394, 175] on div "USDT on TRON" at bounding box center [457, 176] width 204 height 14
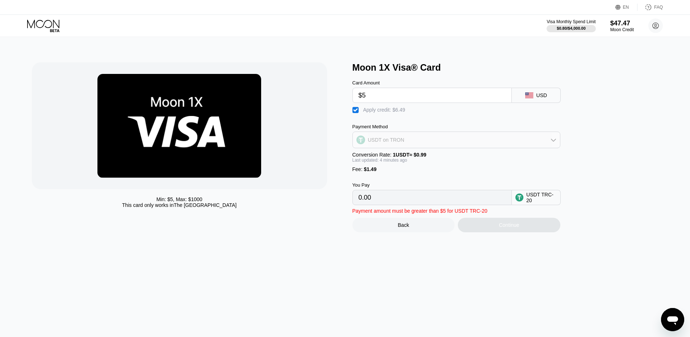
click at [407, 140] on div "USDT on TRON" at bounding box center [456, 140] width 207 height 14
click at [396, 160] on div "BITCOIN" at bounding box center [461, 160] width 188 height 6
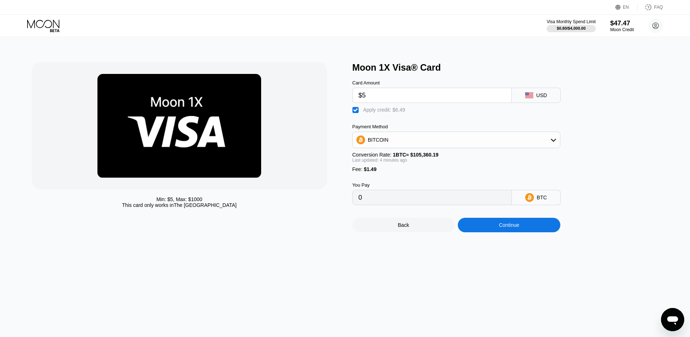
click at [398, 153] on div "Payment Method BITCOIN Conversion Rate: 1 BTC ≈ $105,360.19 Last updated: 4 min…" at bounding box center [457, 148] width 208 height 48
click at [398, 146] on div "BITCOIN" at bounding box center [456, 140] width 207 height 14
click at [387, 178] on span "USDT on TRON" at bounding box center [388, 176] width 37 height 6
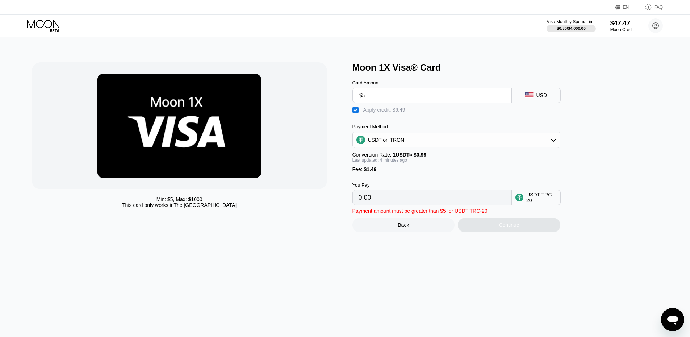
click at [334, 152] on div "Min: $ 5 , Max: $ 1000 This card only works in The United States" at bounding box center [188, 147] width 313 height 170
click at [388, 152] on div "Payment Method USDT on TRON Conversion Rate: 1 USDT ≈ $0.99 Last updated: 4 min…" at bounding box center [457, 148] width 208 height 48
click at [391, 147] on div "USDT on TRON" at bounding box center [456, 140] width 207 height 14
click at [387, 162] on span "BITCOIN" at bounding box center [380, 160] width 21 height 6
type input "0"
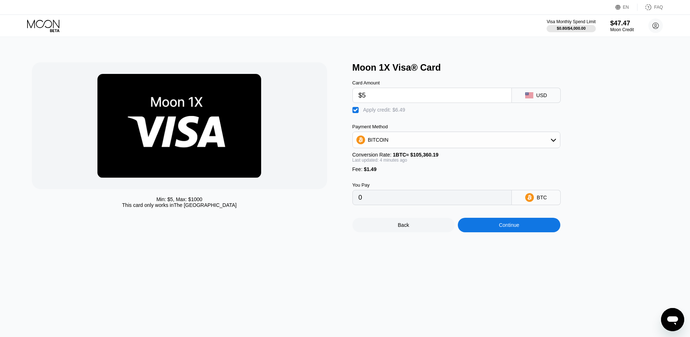
click at [494, 232] on div "Continue" at bounding box center [509, 225] width 103 height 14
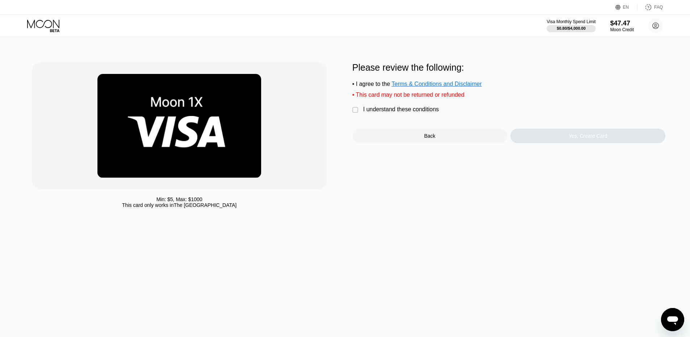
click at [393, 111] on div "I understand these conditions" at bounding box center [401, 109] width 76 height 7
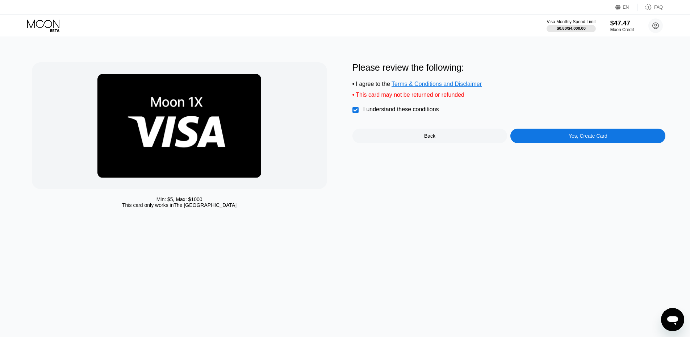
click at [542, 128] on div "Please review the following: • I agree to the Terms & Conditions and Disclaimer…" at bounding box center [509, 102] width 313 height 81
click at [542, 142] on div "Yes, Create Card" at bounding box center [588, 136] width 155 height 14
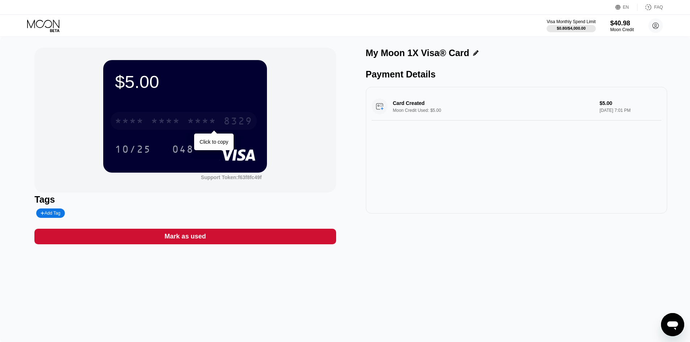
click at [153, 126] on div "* * * *" at bounding box center [165, 122] width 29 height 12
click at [38, 26] on icon at bounding box center [44, 26] width 34 height 13
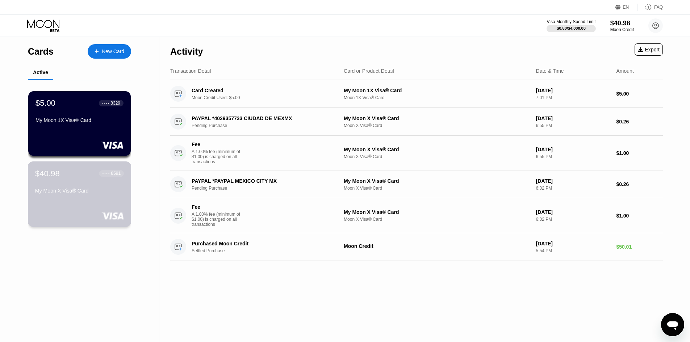
click at [62, 185] on div "$40.98 ● ● ● ● 8591 My Moon X Visa® Card" at bounding box center [79, 183] width 89 height 28
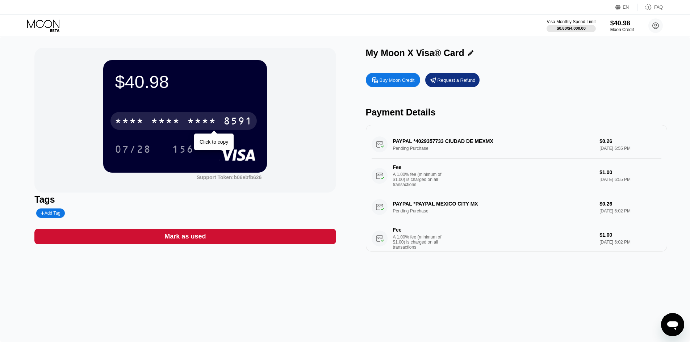
click at [166, 117] on div "* * * * * * * * * * * * 8591" at bounding box center [184, 121] width 146 height 18
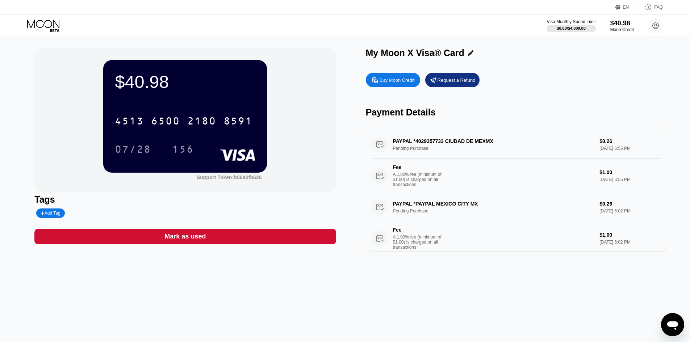
click at [183, 123] on div "4513 6500 2180 8591" at bounding box center [184, 121] width 146 height 18
click at [209, 125] on div "* * * *" at bounding box center [201, 122] width 29 height 12
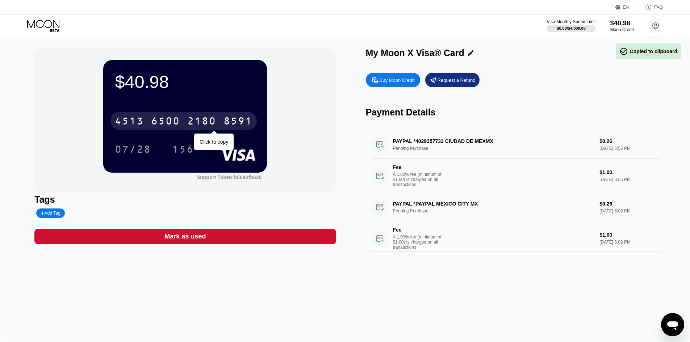
click at [211, 122] on div "2180" at bounding box center [201, 122] width 29 height 12
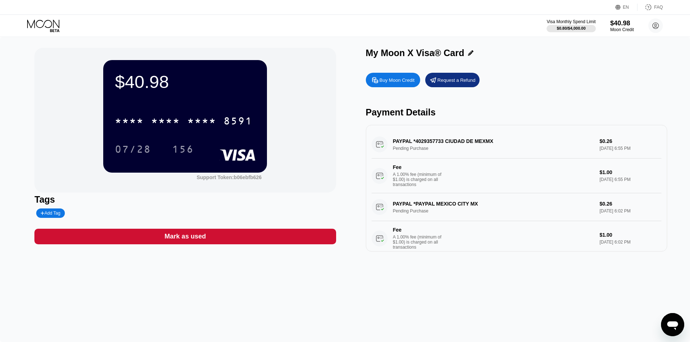
click at [33, 24] on icon at bounding box center [43, 24] width 32 height 8
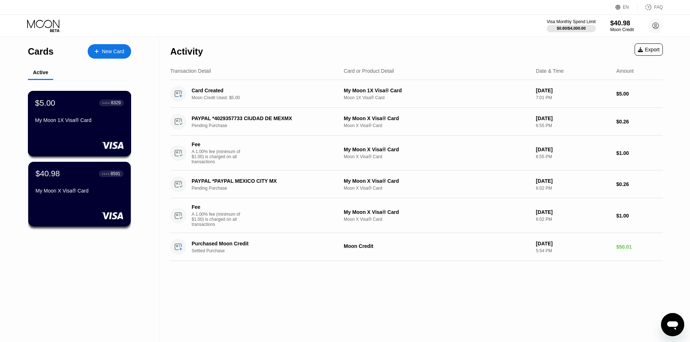
click at [95, 145] on div at bounding box center [79, 145] width 89 height 7
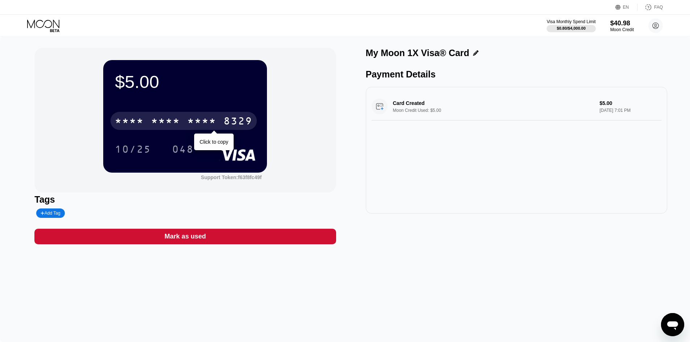
click at [178, 122] on div "* * * *" at bounding box center [165, 122] width 29 height 12
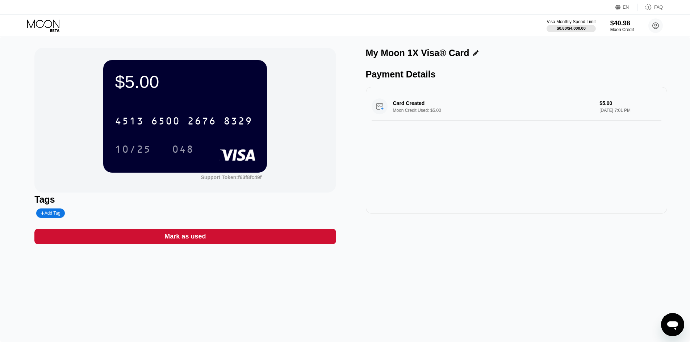
click at [54, 22] on icon at bounding box center [43, 24] width 32 height 8
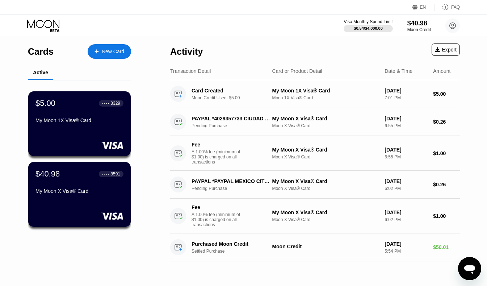
click at [62, 24] on div at bounding box center [49, 26] width 45 height 13
click at [53, 25] on icon at bounding box center [44, 26] width 34 height 13
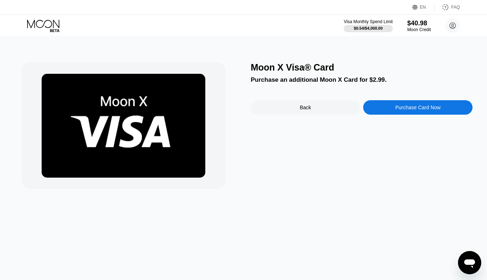
click at [418, 111] on div "Purchase Card Now" at bounding box center [418, 108] width 45 height 6
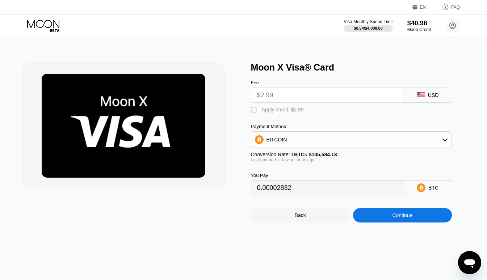
click at [50, 25] on icon at bounding box center [44, 26] width 34 height 13
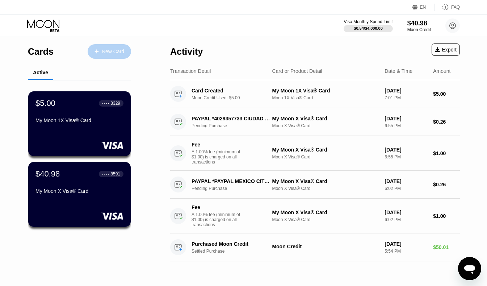
click at [97, 45] on div "New Card" at bounding box center [109, 51] width 43 height 14
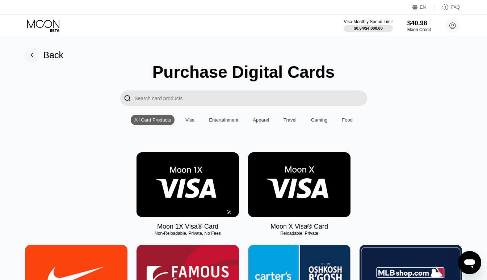
click at [185, 167] on img at bounding box center [188, 185] width 103 height 65
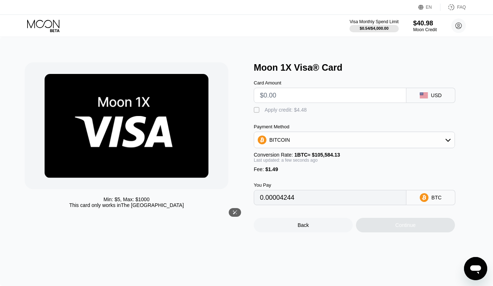
type input "0"
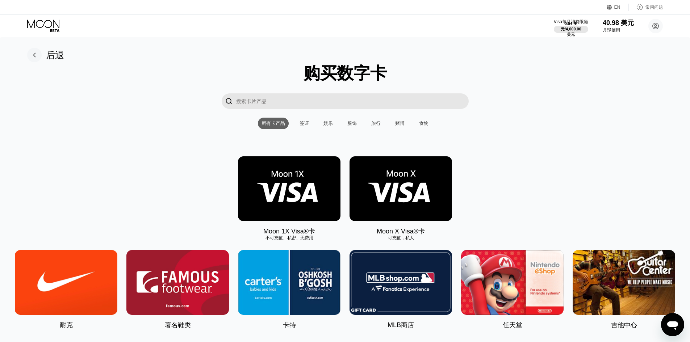
click at [492, 7] on font "常问问题" at bounding box center [654, 7] width 17 height 5
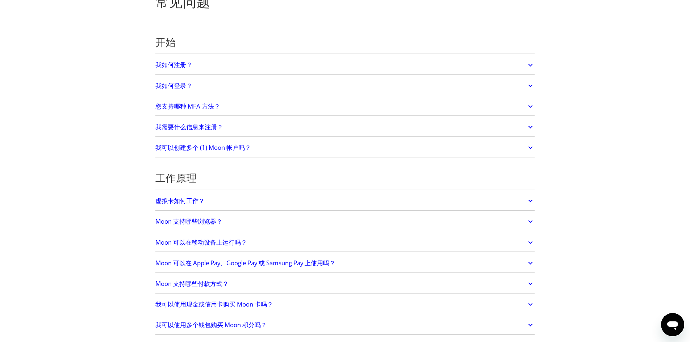
scroll to position [72, 0]
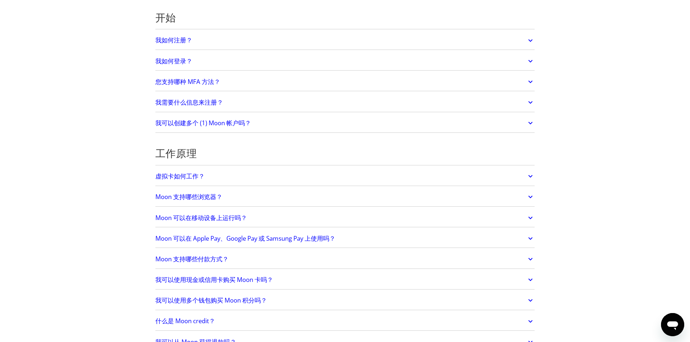
click at [204, 174] on link "虚拟卡如何工作？" at bounding box center [345, 176] width 380 height 15
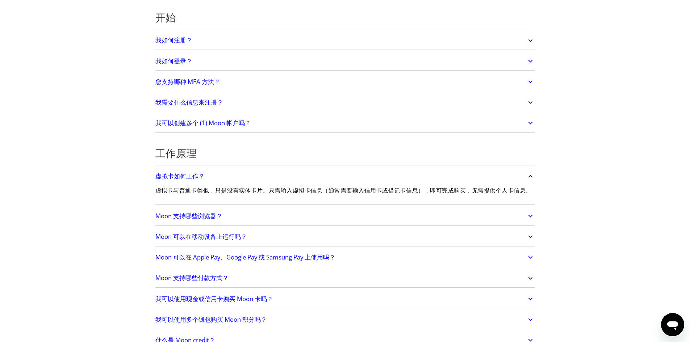
click at [221, 220] on font "Moon 支持哪些浏览器？" at bounding box center [188, 216] width 67 height 8
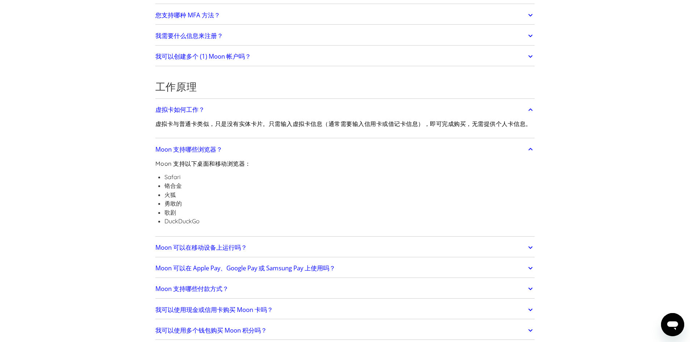
scroll to position [145, 0]
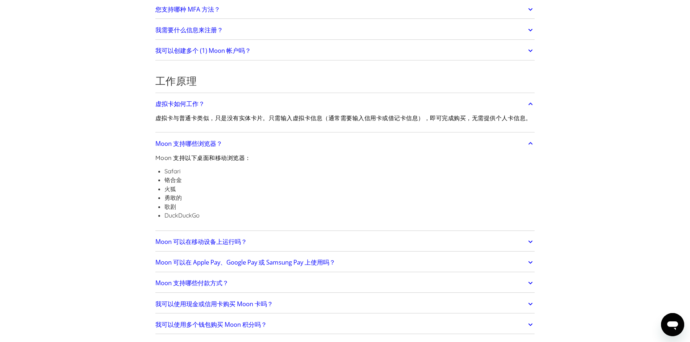
click at [219, 246] on font "Moon 可以在移动设备上运行吗？" at bounding box center [201, 242] width 92 height 8
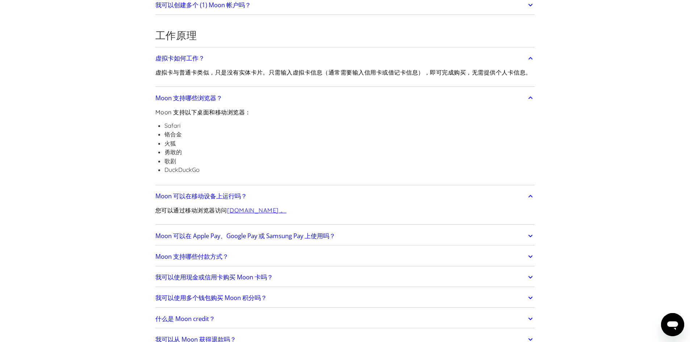
scroll to position [217, 0]
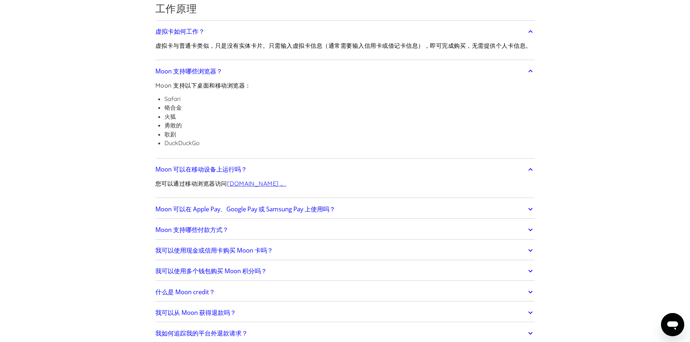
click at [235, 217] on link "Moon 可以在 Apple Pay、Google Pay 或 Samsung Pay 上使用吗？" at bounding box center [345, 209] width 380 height 15
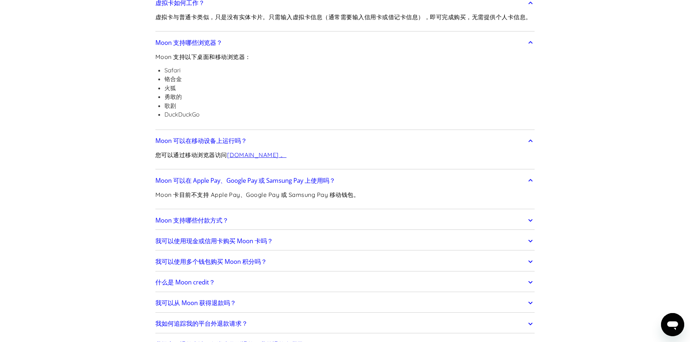
scroll to position [254, 0]
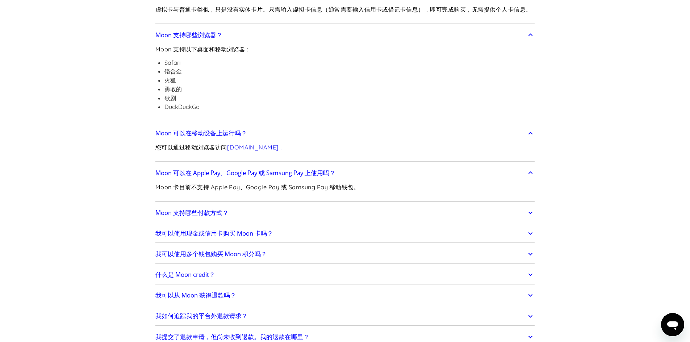
click at [262, 221] on link "Moon 支持哪些付款方式？" at bounding box center [345, 212] width 380 height 15
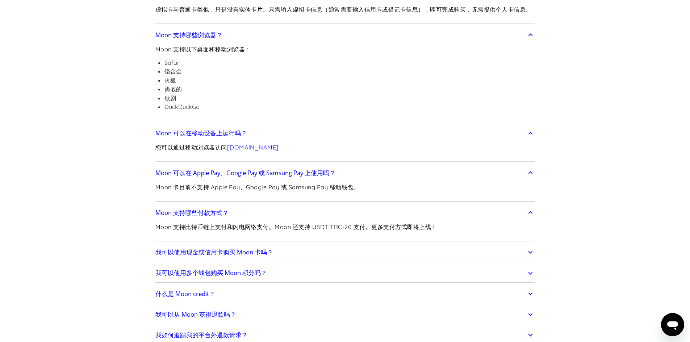
click at [281, 260] on link "我可以使用现金或信用卡购买 Moon 卡吗？" at bounding box center [345, 252] width 380 height 15
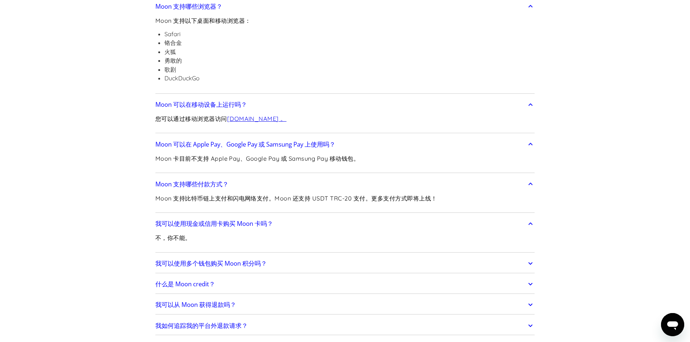
scroll to position [290, 0]
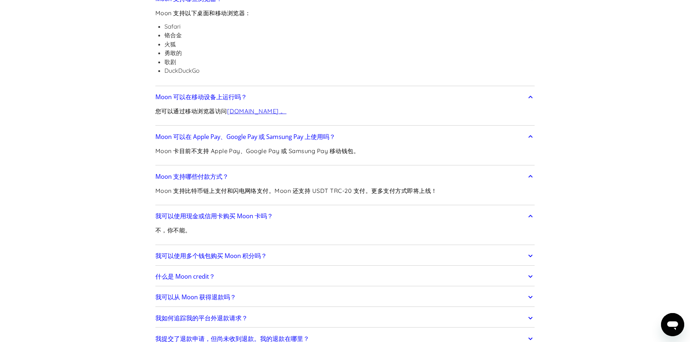
click at [253, 264] on link "我可以使用多个钱包购买 Moon 积分吗？" at bounding box center [345, 256] width 380 height 15
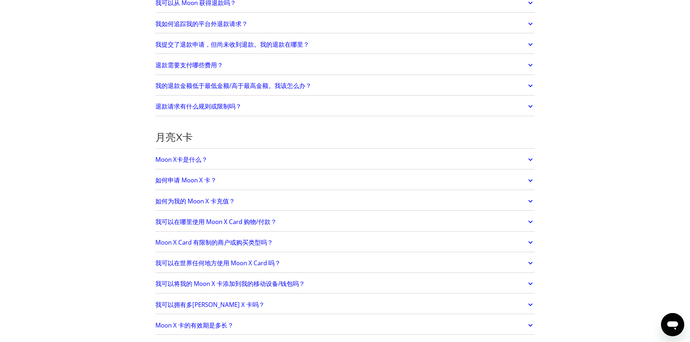
scroll to position [689, 0]
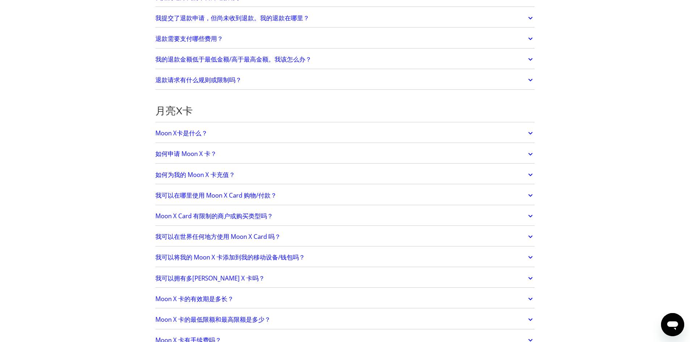
click at [232, 200] on font "我可以在哪里使用 Moon X Card 购物/付款？" at bounding box center [215, 195] width 121 height 8
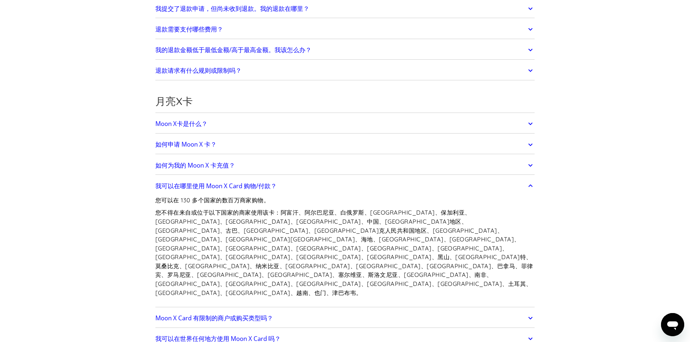
scroll to position [725, 0]
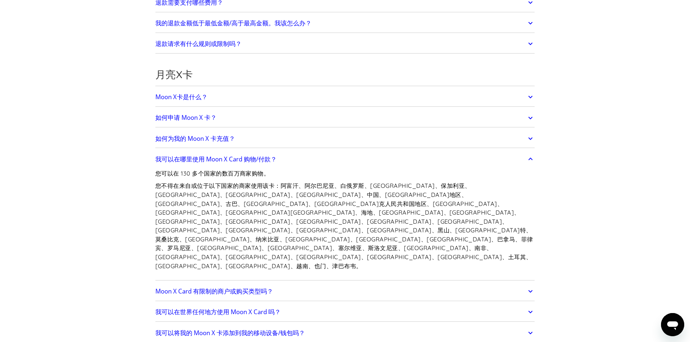
click at [239, 287] on font "Moon X Card 有限制的商户或购买类型吗？" at bounding box center [214, 291] width 118 height 8
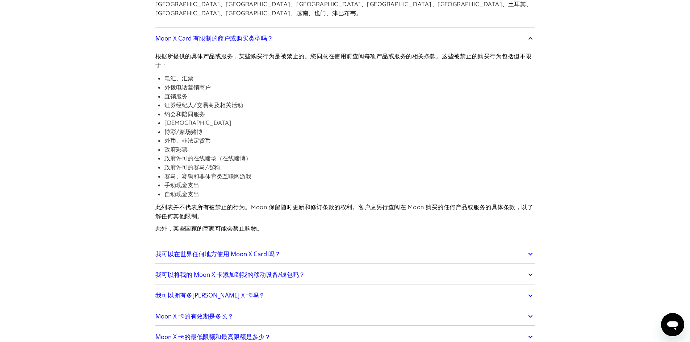
scroll to position [978, 0]
click at [232, 250] on font "我可以在世界任何地方使用 Moon X Card 吗？" at bounding box center [217, 254] width 125 height 8
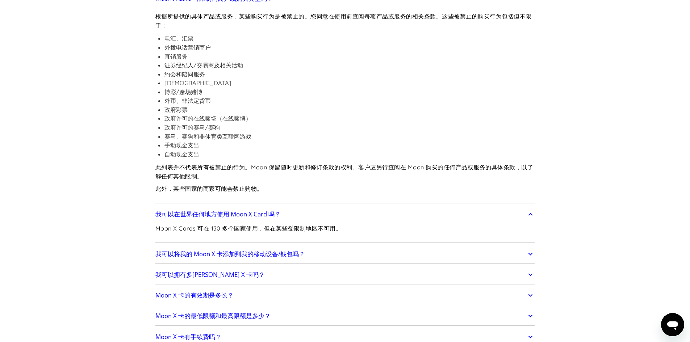
scroll to position [1051, 0]
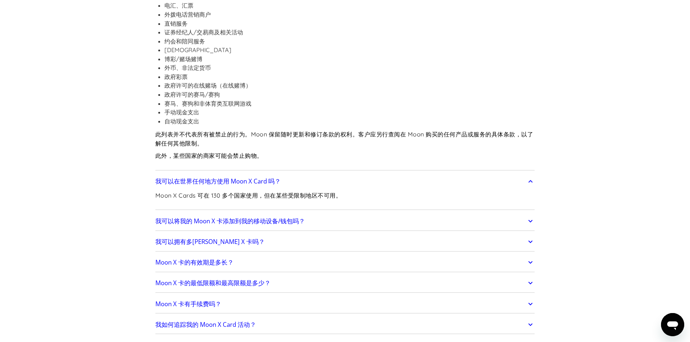
click at [247, 217] on font "我可以将我的 Moon X 卡添加到我的移动设备/钱包吗？" at bounding box center [230, 221] width 150 height 8
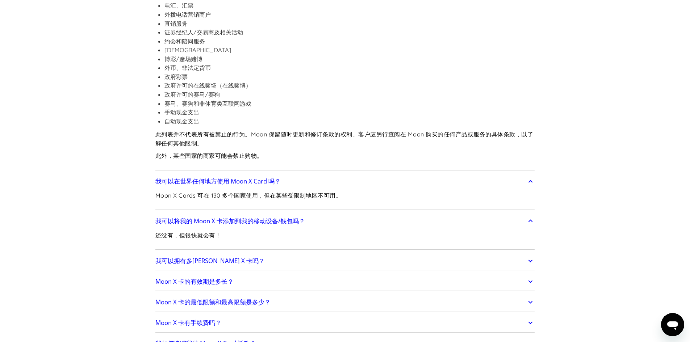
click at [229, 254] on link "我可以拥有多张 Moon X 卡吗？" at bounding box center [345, 261] width 380 height 15
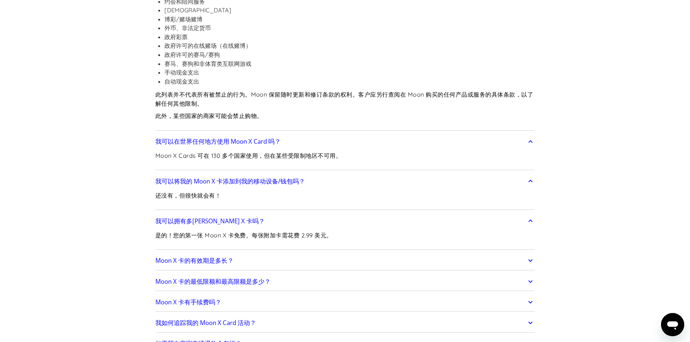
scroll to position [1123, 0]
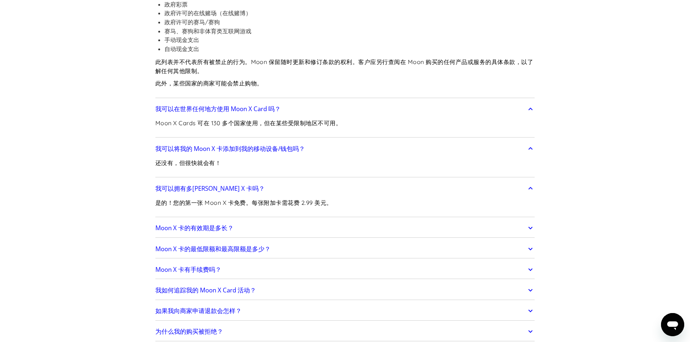
click at [216, 224] on font "Moon X 卡的有效期是多长？" at bounding box center [194, 228] width 78 height 8
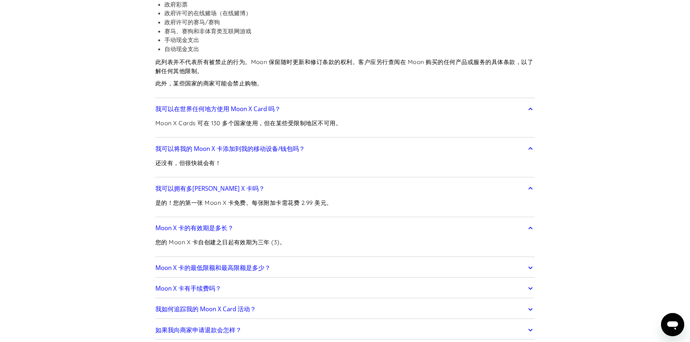
click at [213, 264] on font "Moon X 卡的最低限额和最高限额是多少？" at bounding box center [212, 268] width 115 height 8
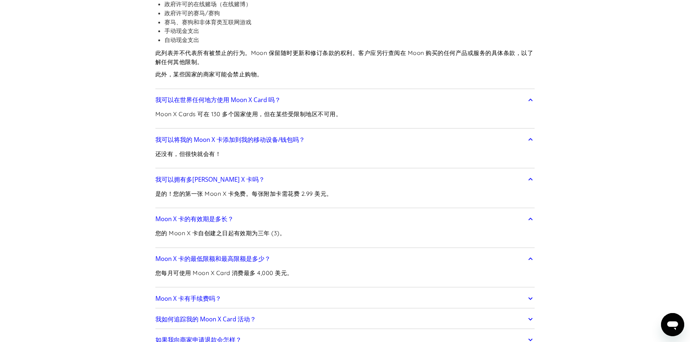
scroll to position [1160, 0]
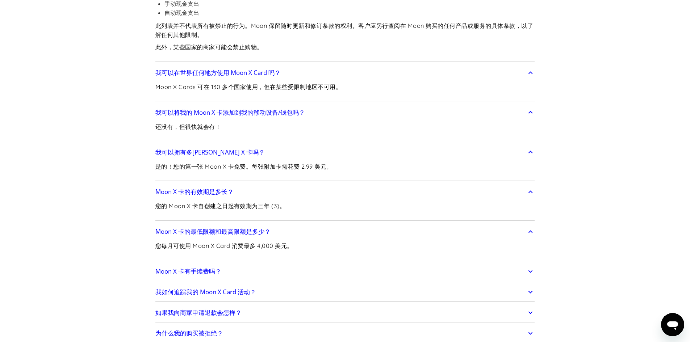
click at [209, 264] on link "Moon X 卡有手续费吗？" at bounding box center [345, 271] width 380 height 15
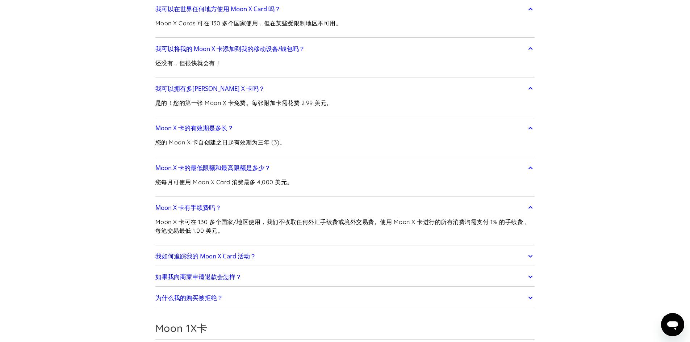
scroll to position [1232, 0]
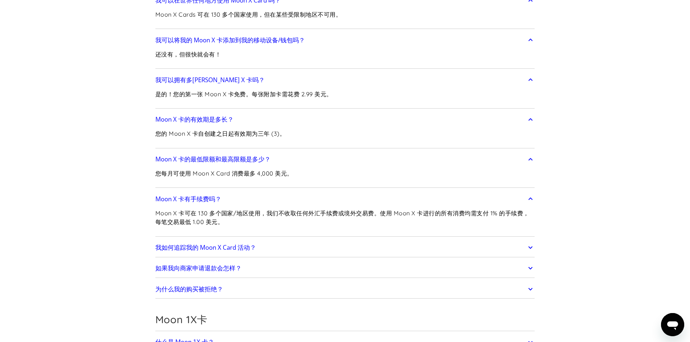
click at [212, 244] on font "我如何追踪我的 Moon X Card 活动？" at bounding box center [205, 248] width 101 height 8
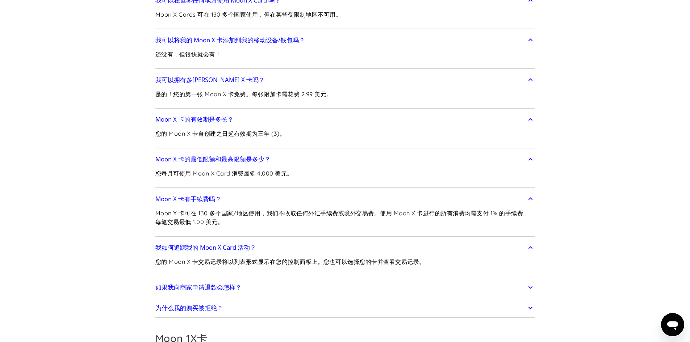
click at [203, 283] on font "如果我向商家申请退款会怎样？" at bounding box center [198, 287] width 86 height 8
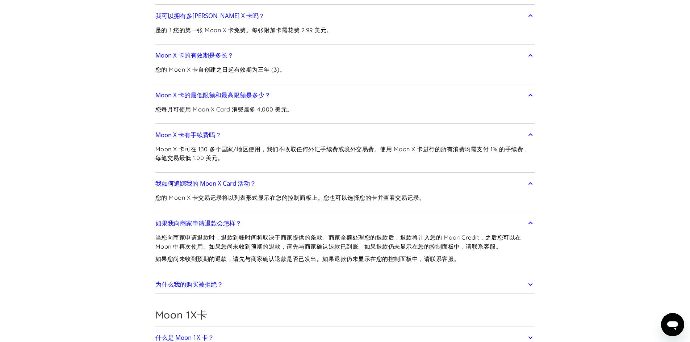
scroll to position [1305, 0]
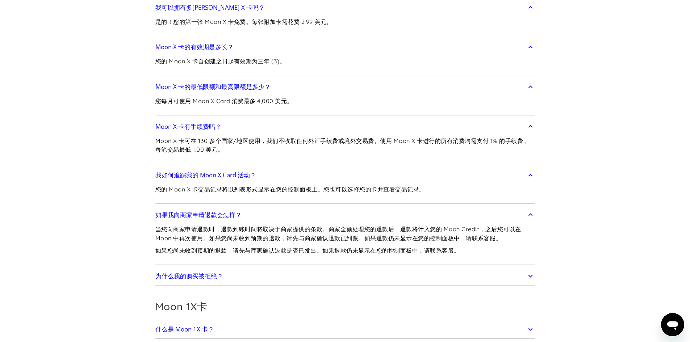
click at [209, 272] on font "为什么我的购买被拒绝？" at bounding box center [189, 276] width 68 height 8
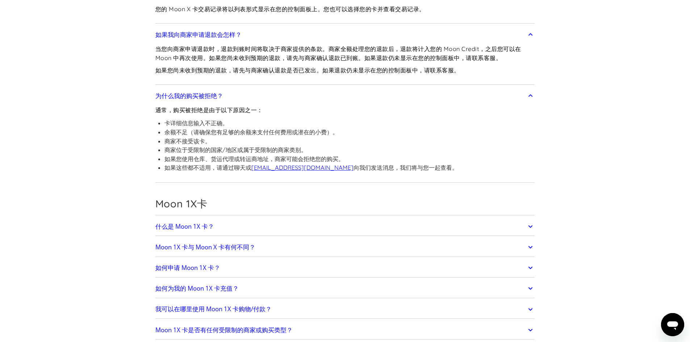
scroll to position [1486, 0]
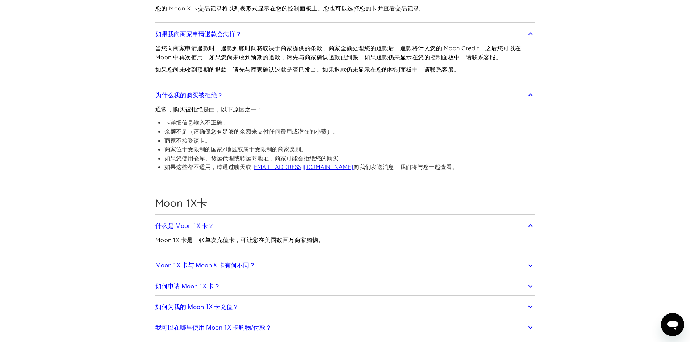
scroll to position [1522, 0]
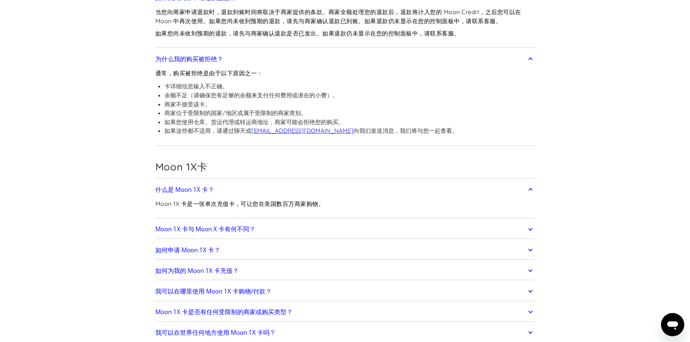
click at [245, 225] on font "Moon 1X 卡与 Moon X 卡有何不同？" at bounding box center [205, 229] width 100 height 8
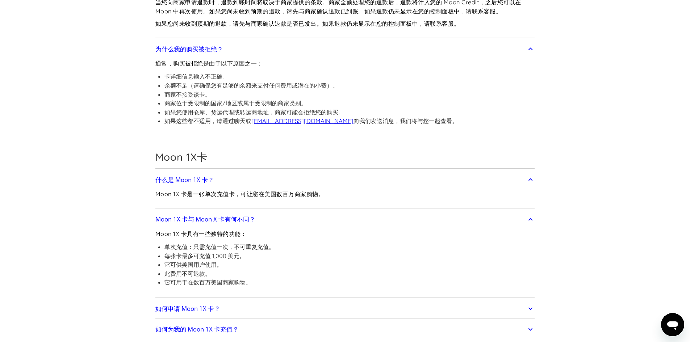
scroll to position [1558, 0]
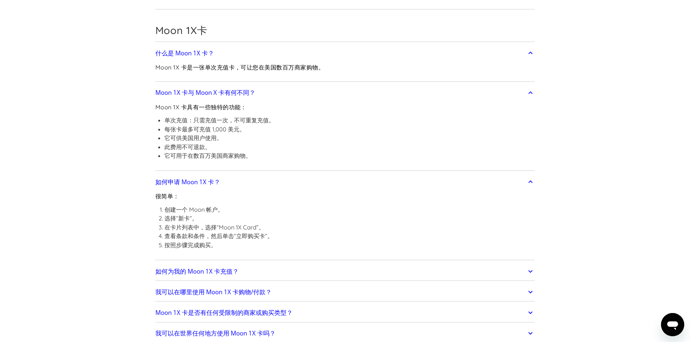
scroll to position [1667, 0]
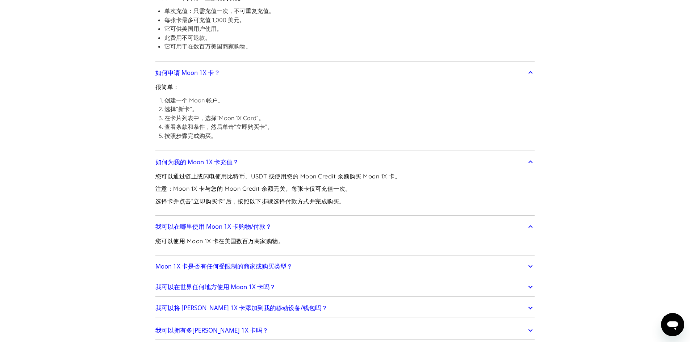
scroll to position [1776, 0]
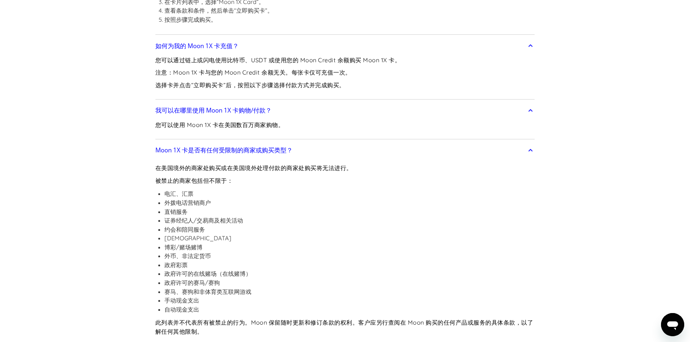
scroll to position [1921, 0]
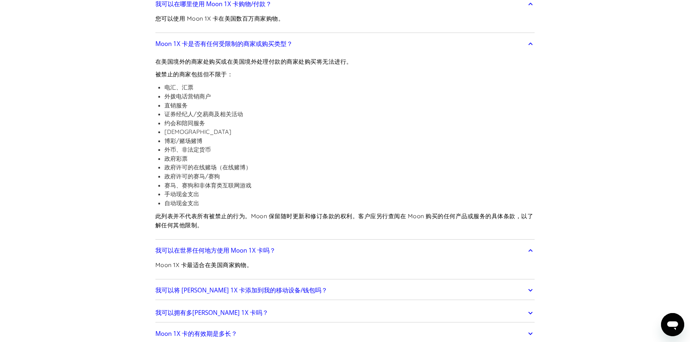
scroll to position [1993, 0]
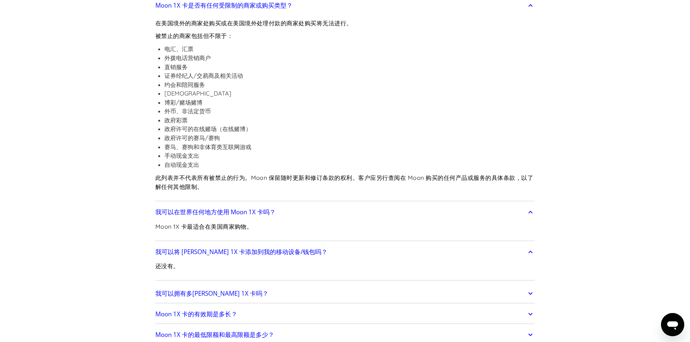
click at [259, 286] on link "我可以拥有多张 Moon 1X 卡吗？" at bounding box center [345, 293] width 380 height 15
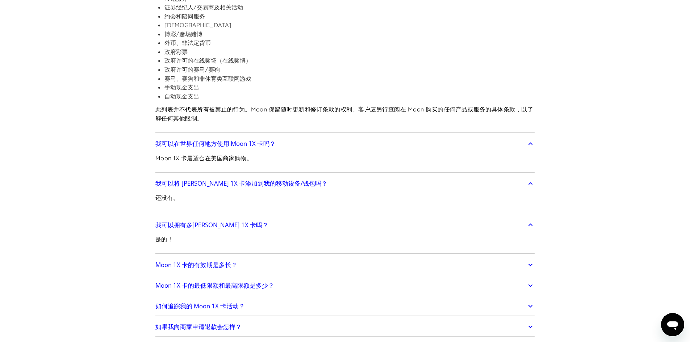
scroll to position [2102, 0]
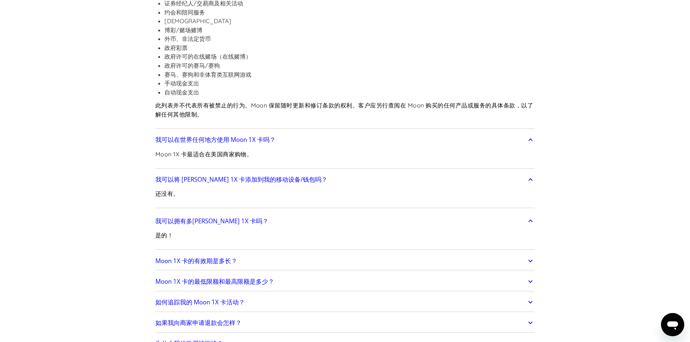
click at [252, 254] on link "Moon 1X 卡的有效期是多长？" at bounding box center [345, 261] width 380 height 15
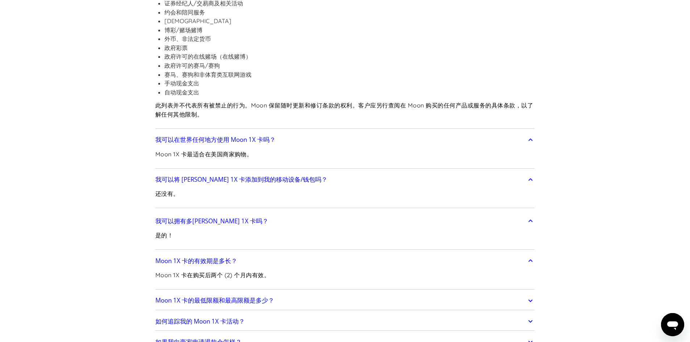
click at [254, 296] on font "Moon 1X 卡的最低限额和最高限额是多少？" at bounding box center [214, 300] width 119 height 8
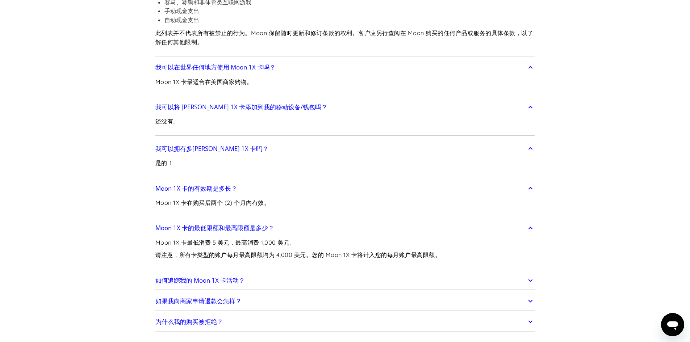
click at [251, 273] on link "如何追踪我的 Moon 1X 卡活动？" at bounding box center [345, 280] width 380 height 15
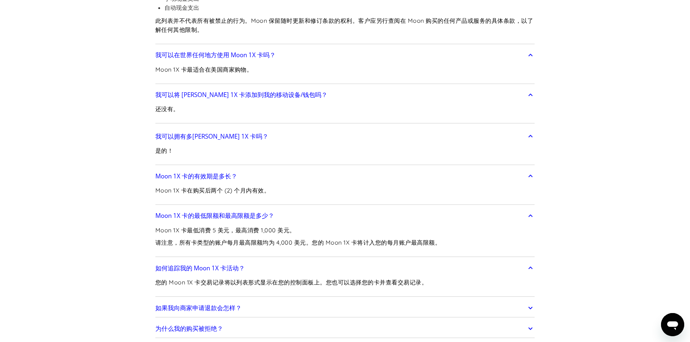
scroll to position [2247, 0]
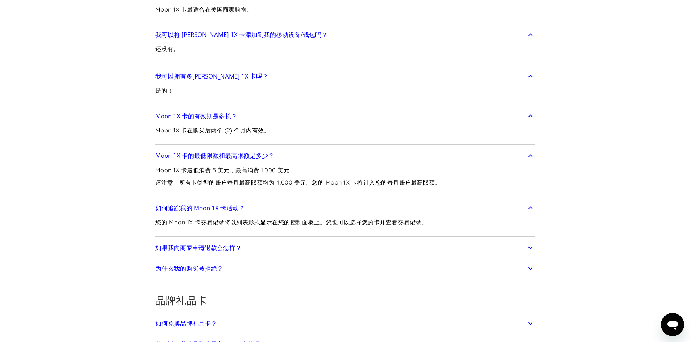
click at [253, 241] on link "如果我向商家申请退款会怎样？" at bounding box center [345, 248] width 380 height 15
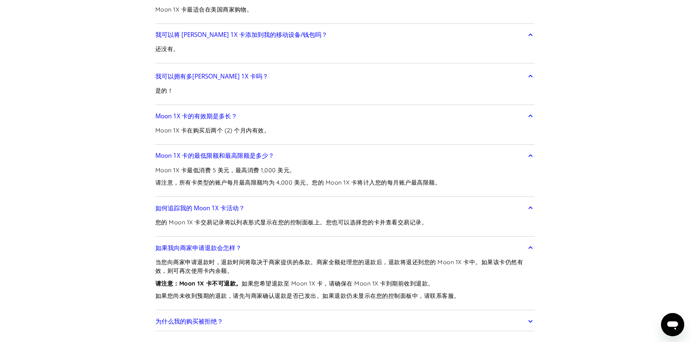
click at [240, 314] on link "为什么我的购买被拒绝？" at bounding box center [345, 321] width 380 height 15
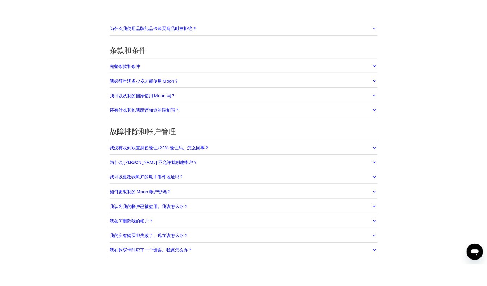
scroll to position [2935, 0]
